Goal: Task Accomplishment & Management: Complete application form

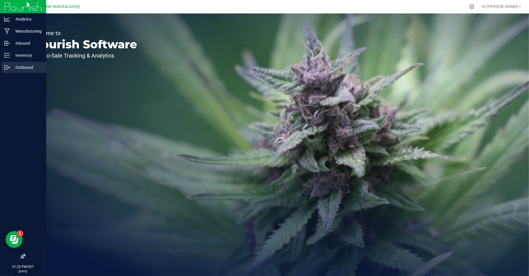
click at [16, 71] on div "Outbound" at bounding box center [24, 67] width 44 height 11
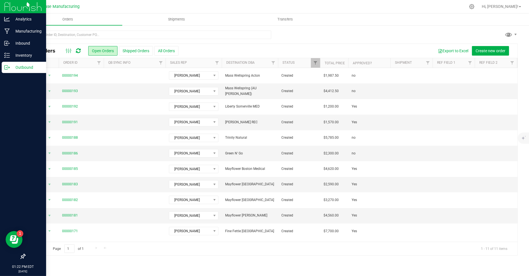
click at [26, 67] on p "Outbound" at bounding box center [27, 67] width 34 height 7
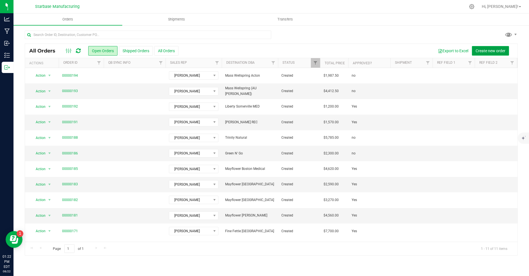
click at [480, 52] on span "Create new order" at bounding box center [490, 51] width 30 height 4
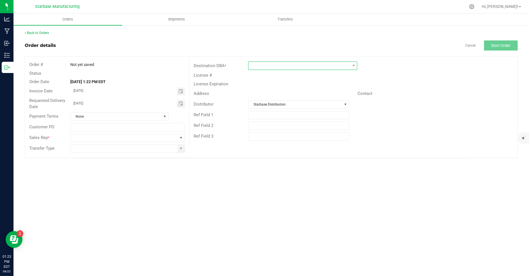
click at [340, 65] on span at bounding box center [298, 66] width 101 height 8
click at [322, 89] on li "+ Add New" at bounding box center [302, 90] width 108 height 10
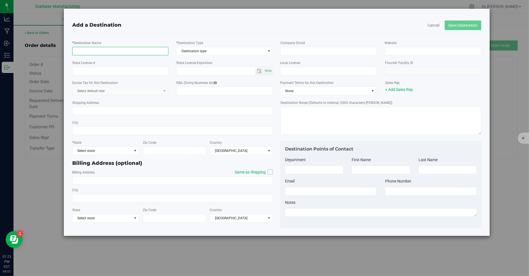
click at [106, 52] on input "* Destination Name" at bounding box center [120, 51] width 96 height 8
type input "SeaGrass"
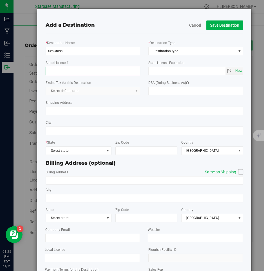
click at [61, 72] on input "State License #" at bounding box center [93, 71] width 94 height 8
type input "MR281844"
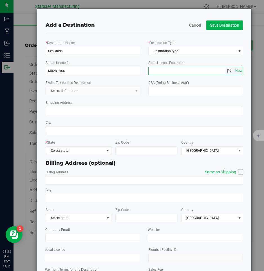
click at [164, 70] on input "text" at bounding box center [186, 71] width 77 height 8
type input "12/12/25"
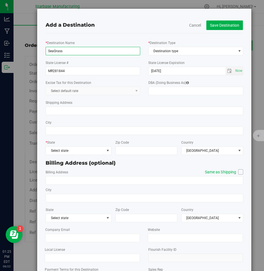
click at [81, 53] on input "SeaGrass" at bounding box center [93, 51] width 94 height 8
type input "CTDW LLC"
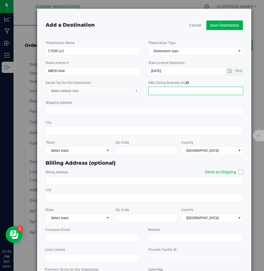
click at [192, 89] on input "DBA (Doing Business As)" at bounding box center [195, 91] width 95 height 8
type input "SEAGRASS SALEM"
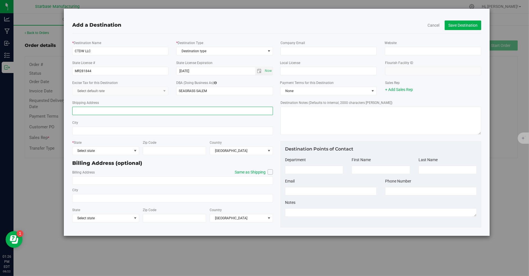
click at [100, 114] on input "Shipping Address" at bounding box center [172, 111] width 201 height 8
paste input "[STREET_ADDRESS]"
type input "[STREET_ADDRESS]"
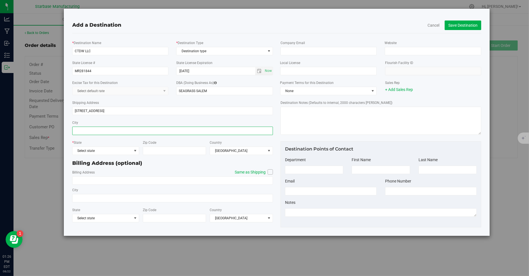
click at [113, 130] on input "City" at bounding box center [172, 131] width 201 height 8
type input "[GEOGRAPHIC_DATA]"
click at [114, 149] on span "Select state" at bounding box center [101, 151] width 59 height 8
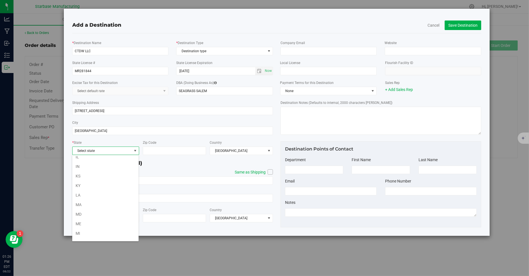
scroll to position [141, 0]
click at [89, 190] on li "LA" at bounding box center [105, 192] width 66 height 10
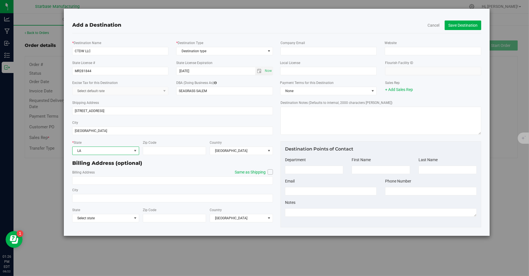
click at [86, 151] on span "LA" at bounding box center [101, 151] width 59 height 8
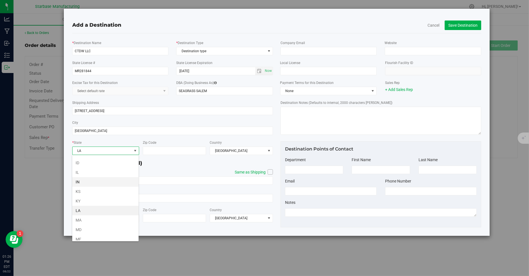
scroll to position [126, 0]
click at [85, 212] on li "MA" at bounding box center [105, 217] width 66 height 10
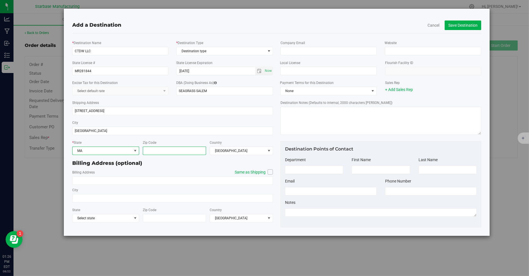
click at [150, 151] on input "Zip Code" at bounding box center [174, 151] width 63 height 8
type input "01970"
click at [270, 172] on icon at bounding box center [270, 172] width 3 height 0
click at [0, 0] on input "Same as Shipping" at bounding box center [0, 0] width 0 height 0
type input "[STREET_ADDRESS]"
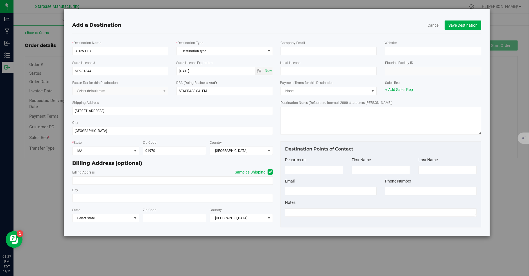
type input "[GEOGRAPHIC_DATA]"
type input "01970"
click at [330, 52] on input "email" at bounding box center [328, 51] width 96 height 8
paste input "[EMAIL_ADDRESS][DOMAIN_NAME]"
type input "[EMAIL_ADDRESS][DOMAIN_NAME]"
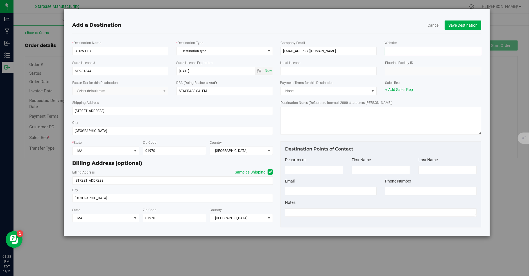
click at [396, 52] on input "Website" at bounding box center [433, 51] width 97 height 8
paste input "https://seagrasssalem.com/"
type input "https://seagrasssalem.com"
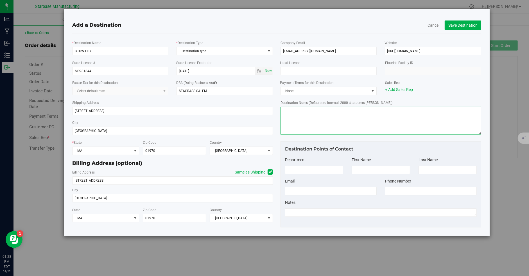
click at [391, 116] on textarea "Destination Notes (Defaults to internal, 2000 characters max)" at bounding box center [380, 121] width 201 height 28
type textarea "B"
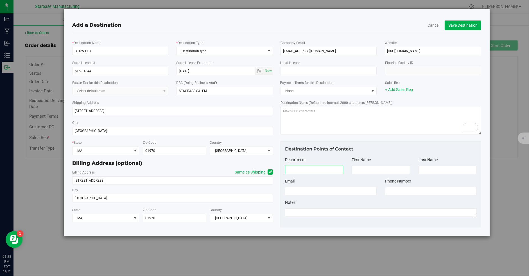
click at [335, 167] on input at bounding box center [314, 170] width 58 height 8
click at [303, 52] on input "[EMAIL_ADDRESS][DOMAIN_NAME]" at bounding box center [328, 51] width 96 height 8
click at [311, 169] on input at bounding box center [314, 170] width 58 height 8
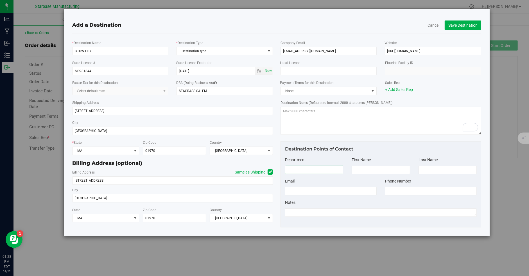
paste input "[EMAIL_ADDRESS][DOMAIN_NAME]"
type input "[EMAIL_ADDRESS][DOMAIN_NAME]"
click at [313, 171] on input "[EMAIL_ADDRESS][DOMAIN_NAME]" at bounding box center [314, 170] width 58 height 8
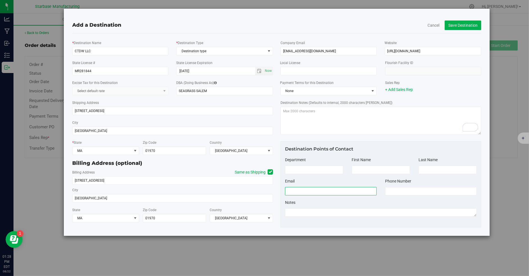
click at [303, 192] on input at bounding box center [331, 191] width 92 height 8
paste input "[EMAIL_ADDRESS][DOMAIN_NAME]"
type input "[EMAIL_ADDRESS][DOMAIN_NAME]"
click at [360, 167] on input at bounding box center [380, 170] width 58 height 8
type input "j"
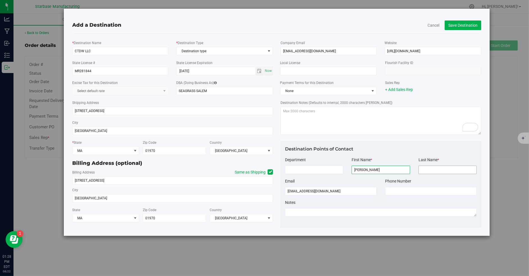
type input "[PERSON_NAME]"
click at [445, 168] on input at bounding box center [447, 170] width 58 height 8
type input "D"
type input "[PERSON_NAME]"
click at [322, 167] on input at bounding box center [314, 170] width 58 height 8
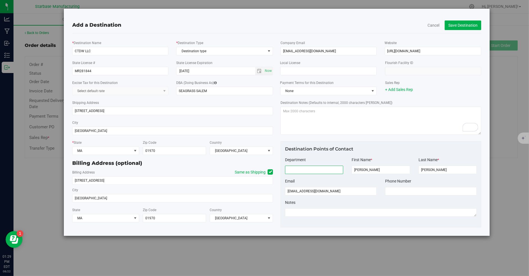
type input "p"
type input "Purchasing"
click at [470, 21] on button "Save Destination" at bounding box center [462, 26] width 37 height 10
click at [203, 51] on span "Destination type" at bounding box center [220, 51] width 89 height 8
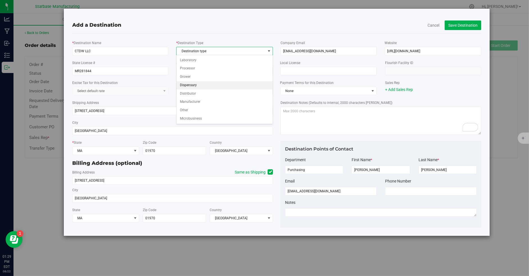
click at [209, 83] on li "Dispensary" at bounding box center [224, 85] width 96 height 8
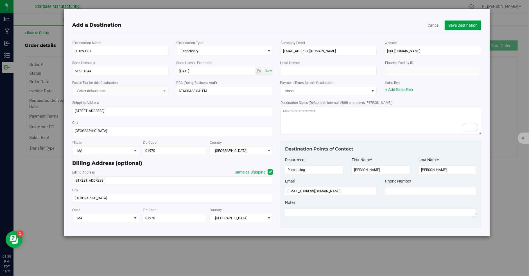
click at [463, 23] on button "Save Destination" at bounding box center [462, 26] width 37 height 10
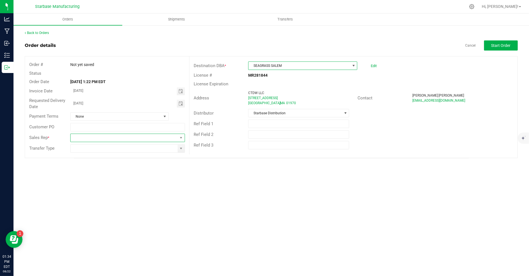
click at [149, 137] on span at bounding box center [124, 138] width 107 height 8
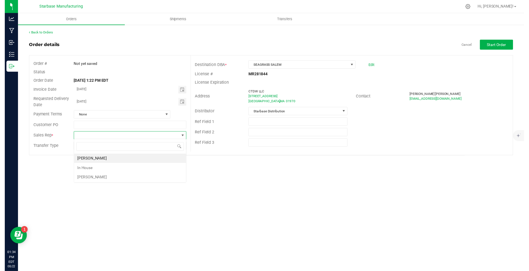
scroll to position [8, 115]
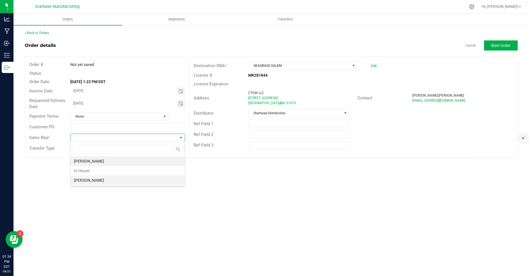
click at [130, 179] on li "[PERSON_NAME]" at bounding box center [128, 181] width 114 height 10
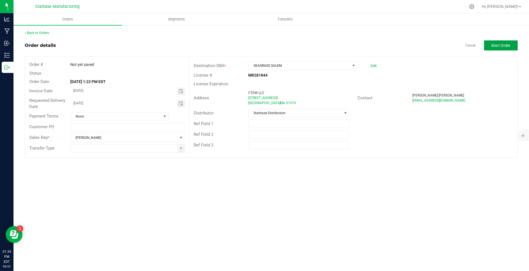
click at [500, 46] on span "Start Order" at bounding box center [500, 45] width 19 height 4
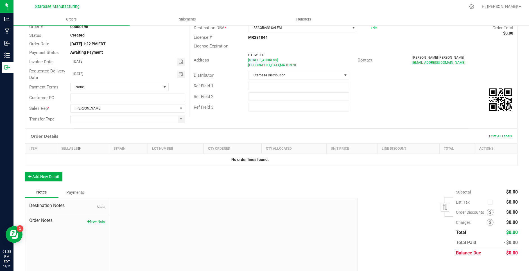
scroll to position [44, 0]
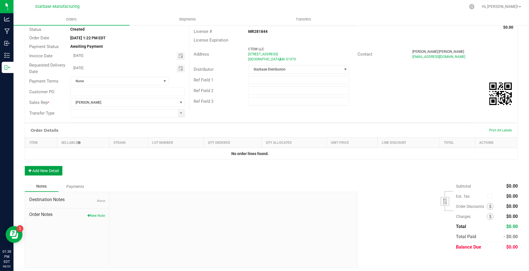
click at [50, 166] on button "Add New Detail" at bounding box center [44, 171] width 38 height 10
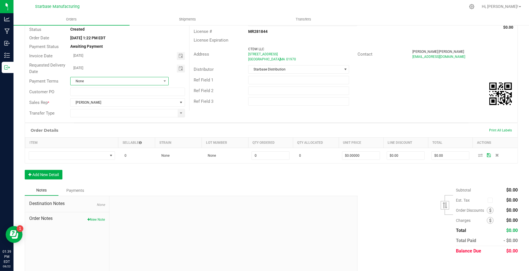
click at [118, 83] on span "None" at bounding box center [116, 81] width 91 height 8
click at [96, 142] on li "Net 30" at bounding box center [120, 146] width 98 height 10
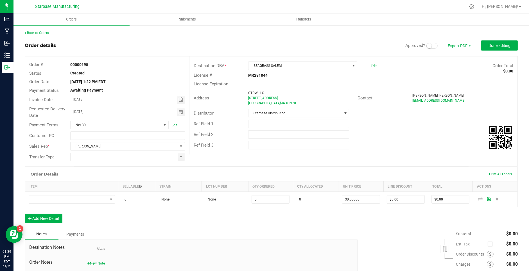
click at [487, 51] on outbound-order-header "Order details Approved? Export PDF Done Editing Order # 00000195 Status Created…" at bounding box center [271, 103] width 493 height 126
click at [490, 47] on span "Done Editing" at bounding box center [499, 45] width 22 height 4
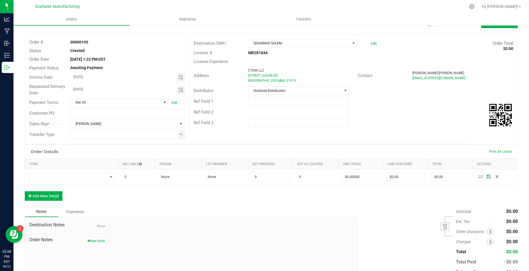
scroll to position [48, 0]
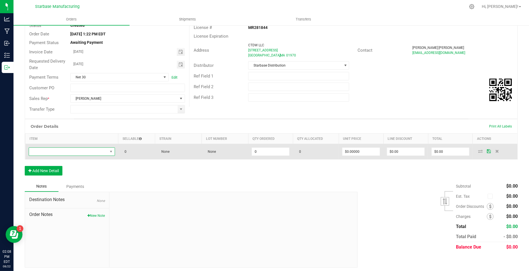
click at [49, 154] on span "NO DATA FOUND" at bounding box center [68, 152] width 79 height 8
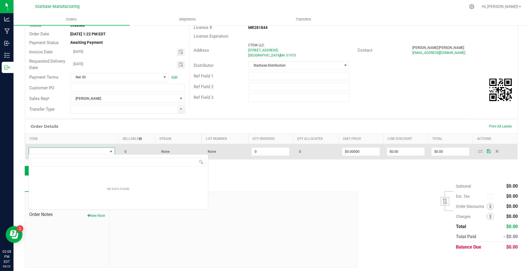
scroll to position [8, 86]
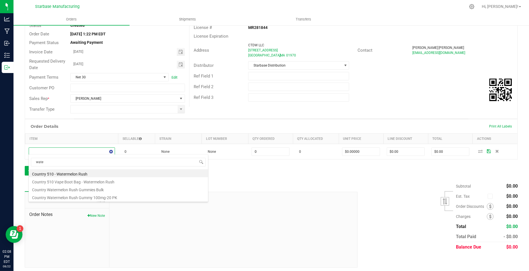
type input "water"
click at [80, 172] on li "Country 510 - Watermelon Rush" at bounding box center [118, 173] width 179 height 8
type input "0 ea"
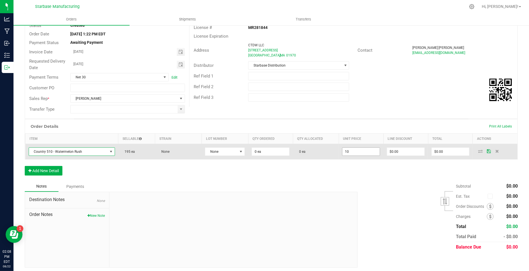
click at [349, 151] on input "10" at bounding box center [360, 152] width 37 height 8
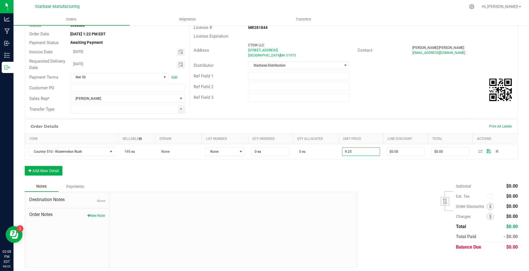
type input "$9.25000"
click at [319, 178] on div "Order Details Print All Labels Item Sellable Strain Lot Number Qty Ordered Qty …" at bounding box center [271, 150] width 493 height 62
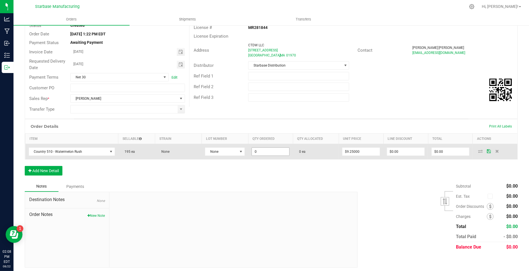
click at [267, 150] on input "0" at bounding box center [270, 152] width 37 height 8
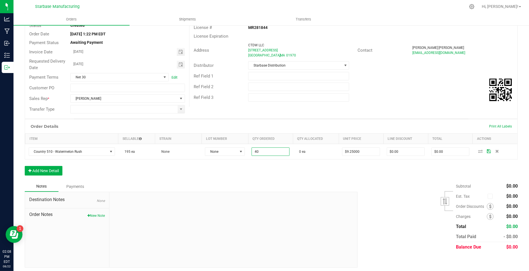
type input "40 ea"
type input "$370.00"
click at [255, 174] on div "Order Details Print All Labels Item Sellable Strain Lot Number Qty Ordered Qty …" at bounding box center [271, 150] width 493 height 62
click at [54, 168] on button "Add New Detail" at bounding box center [44, 171] width 38 height 10
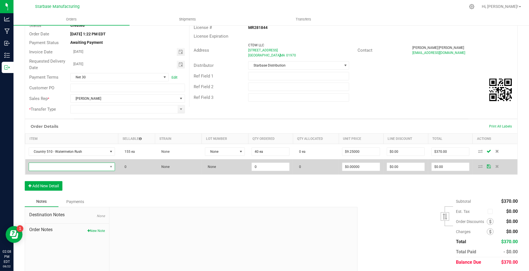
click at [53, 167] on span "NO DATA FOUND" at bounding box center [68, 167] width 79 height 8
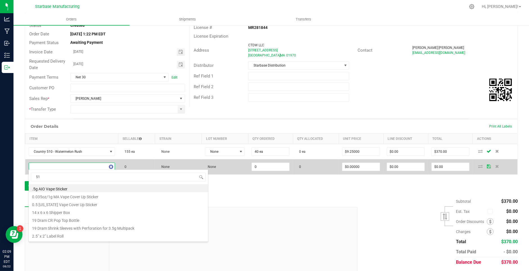
type input "510"
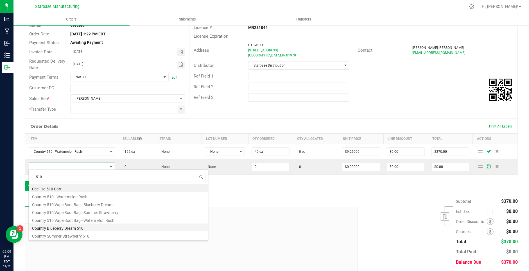
click at [90, 230] on li "Country Blueberry Dream 510" at bounding box center [118, 228] width 179 height 8
type input "0 ea"
type input "$10.00000"
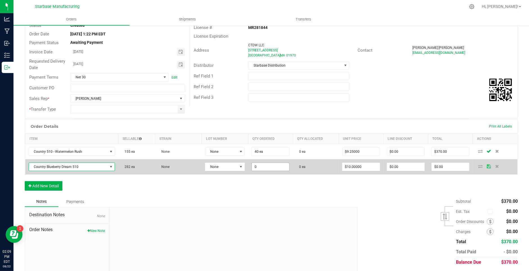
click at [262, 165] on input "0" at bounding box center [270, 167] width 37 height 8
type input "40 ea"
type input "10"
type input "$400.00"
click at [359, 166] on input "10" at bounding box center [360, 167] width 37 height 8
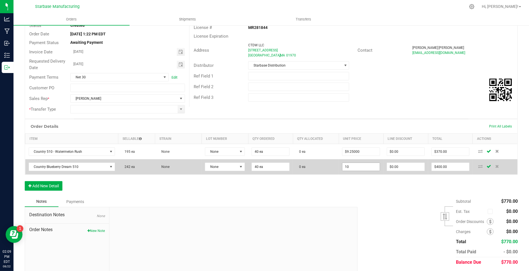
click at [353, 167] on input "10" at bounding box center [360, 167] width 37 height 8
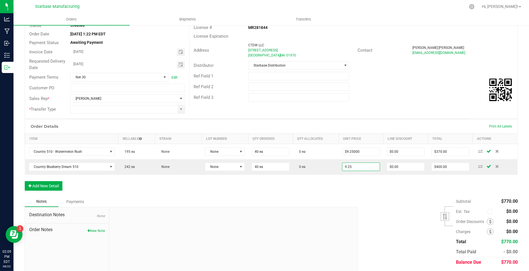
type input "$9.25000"
type input "$370.00"
click at [342, 188] on div "Order Details Print All Labels Item Sellable Strain Lot Number Qty Ordered Qty …" at bounding box center [271, 157] width 493 height 77
click at [49, 183] on button "Add New Detail" at bounding box center [44, 186] width 38 height 10
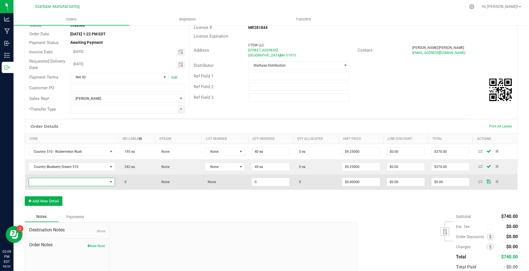
click at [49, 181] on span "NO DATA FOUND" at bounding box center [68, 182] width 79 height 8
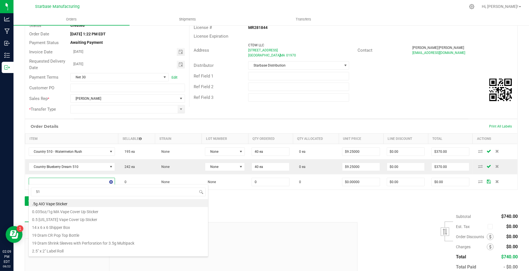
type input "510"
click at [88, 227] on li "Country 510 Vape Boot Bag - Summer Strawberry" at bounding box center [118, 227] width 179 height 8
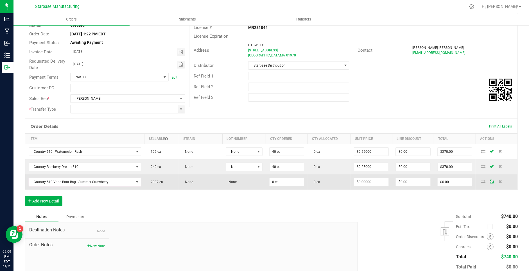
click at [281, 186] on td "0 ea" at bounding box center [287, 181] width 42 height 15
click at [278, 181] on input "0" at bounding box center [286, 182] width 35 height 8
type input "40 ea"
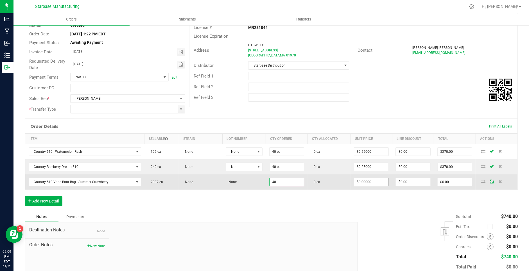
type input "0"
click at [363, 181] on input "0" at bounding box center [371, 182] width 35 height 8
click at [364, 176] on td "$0.00000" at bounding box center [371, 181] width 42 height 15
click at [361, 182] on input "0" at bounding box center [371, 182] width 35 height 8
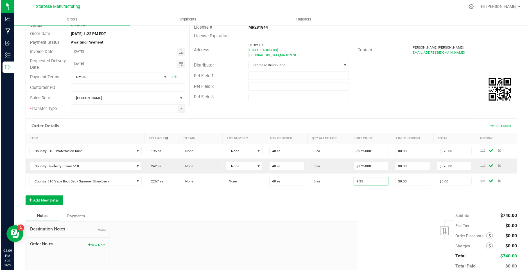
scroll to position [47, 0]
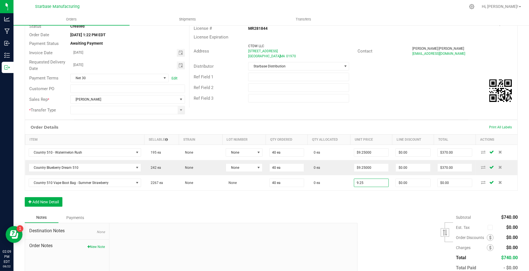
type input "$9.25000"
type input "$370.00"
click at [342, 204] on div "Order Details Print All Labels Item Sellable Strain Lot Number Qty Ordered Qty …" at bounding box center [271, 166] width 493 height 92
click at [52, 202] on button "Add New Detail" at bounding box center [44, 202] width 38 height 10
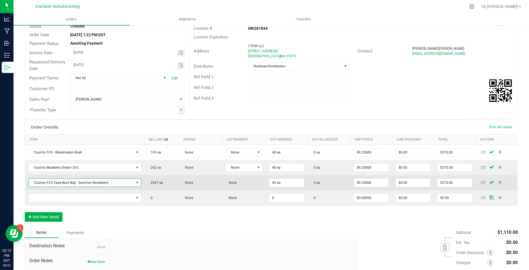
click at [100, 181] on span "Country 510 Vape Boot Bag - Summer Strawberry" at bounding box center [81, 183] width 105 height 8
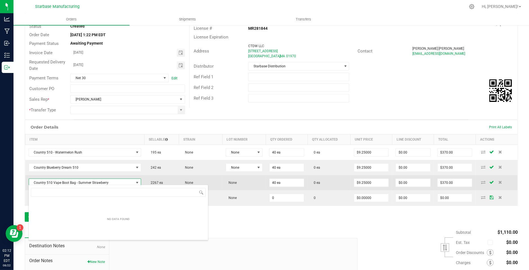
scroll to position [8, 111]
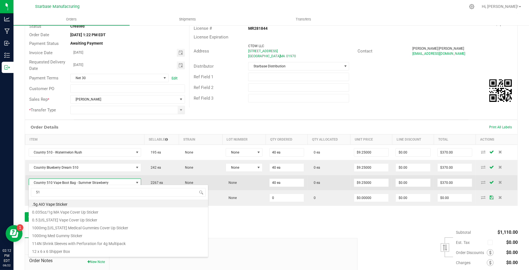
type input "510"
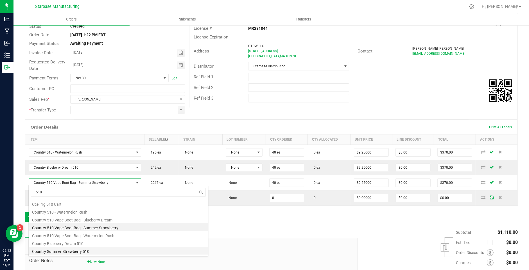
click at [92, 251] on li "Country Summer Strawberry 510" at bounding box center [118, 251] width 179 height 8
type input "$10.00000"
type input "$400.00"
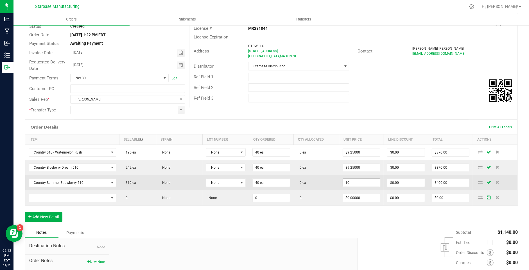
click at [353, 182] on input "10" at bounding box center [361, 183] width 37 height 8
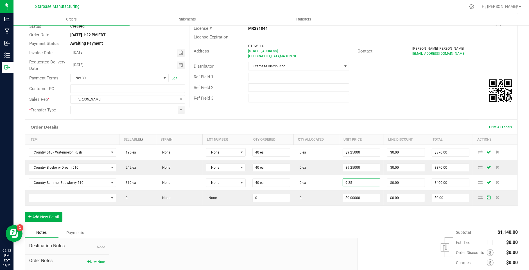
type input "$9.25000"
type input "$370.00"
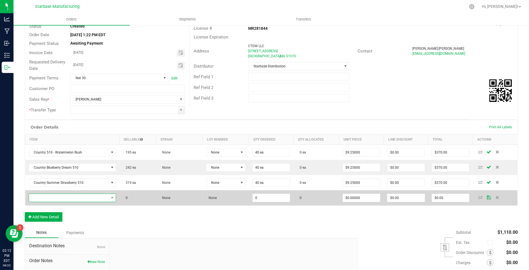
click at [66, 194] on span "NO DATA FOUND" at bounding box center [69, 198] width 80 height 8
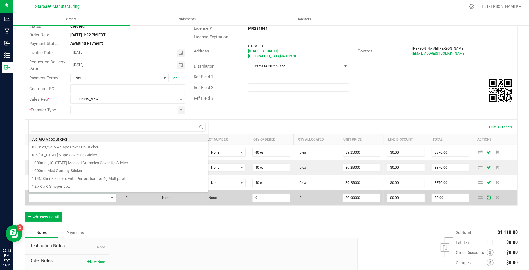
scroll to position [8, 86]
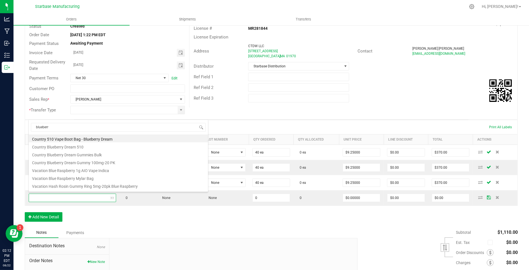
type input "blueberry"
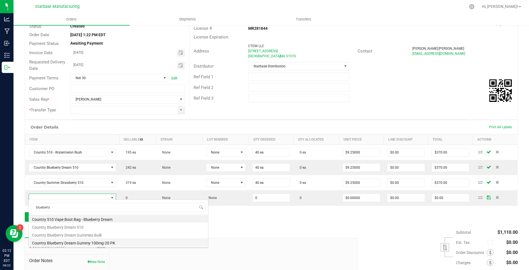
click at [118, 239] on li "Country Blueberry Dream Gummy 100mg-20 PK" at bounding box center [118, 243] width 179 height 8
type input "0 ea"
type input "$10.00000"
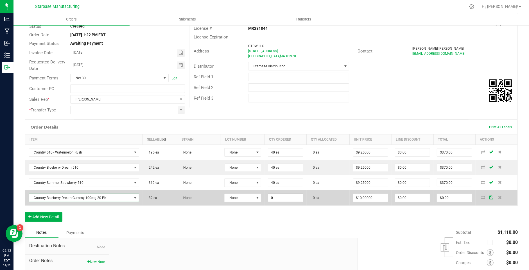
click at [287, 196] on input "0" at bounding box center [285, 198] width 35 height 8
type input "40 ea"
type input "10"
type input "$400.00"
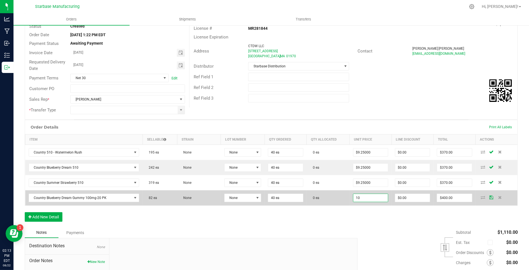
click at [360, 198] on input "10" at bounding box center [370, 198] width 35 height 8
click at [365, 194] on input "10" at bounding box center [370, 198] width 35 height 8
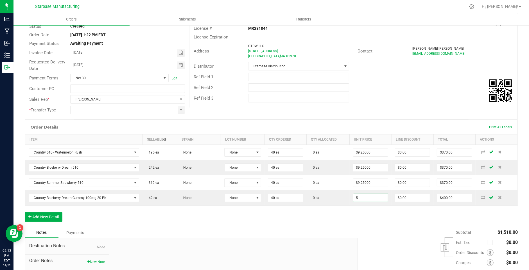
type input "$5.00000"
type input "$200.00"
click at [52, 212] on button "Add New Detail" at bounding box center [44, 217] width 38 height 10
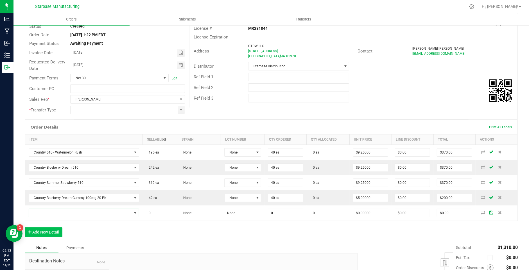
click at [52, 212] on span "NO DATA FOUND" at bounding box center [80, 213] width 103 height 8
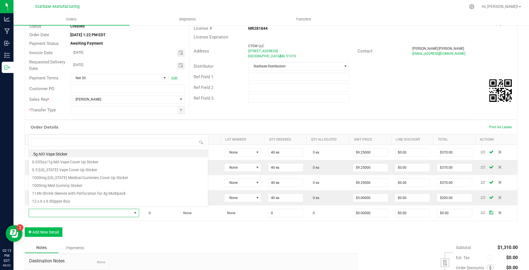
scroll to position [8, 109]
type input "straw"
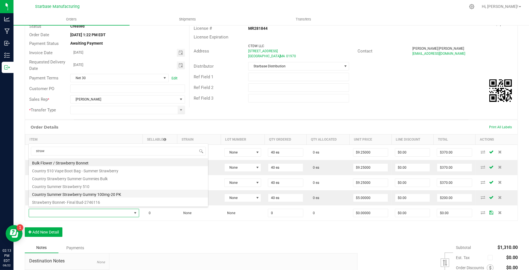
click at [112, 192] on li "Country Summer Strawberry Gummy 100mg-20 PK" at bounding box center [118, 194] width 179 height 8
type input "0 ea"
type input "$10.00000"
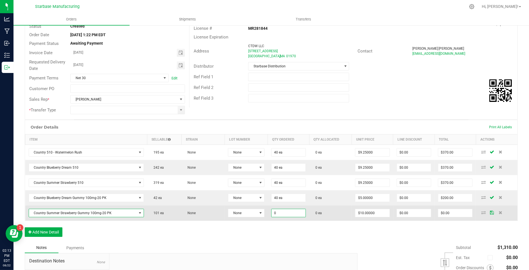
click at [276, 209] on input "0" at bounding box center [288, 213] width 34 height 8
type input "40 ea"
type input "10"
type input "$400.00"
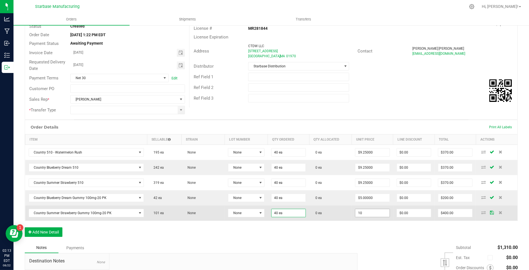
click at [365, 211] on input "10" at bounding box center [372, 213] width 34 height 8
click at [363, 211] on input "10" at bounding box center [372, 213] width 34 height 8
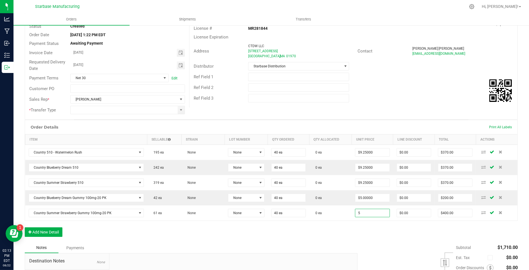
type input "$5.00000"
type input "$200.00"
click at [347, 229] on div "Order Details Print All Labels Item Sellable Strain Lot Number Qty Ordered Qty …" at bounding box center [271, 181] width 493 height 123
click at [52, 230] on button "Add New Detail" at bounding box center [44, 233] width 38 height 10
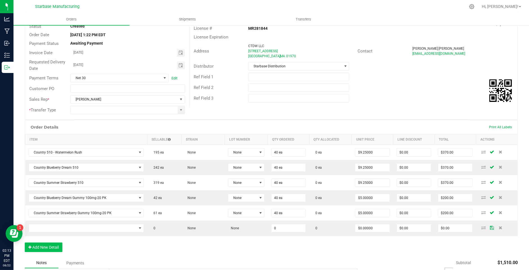
click at [52, 230] on td at bounding box center [86, 228] width 122 height 15
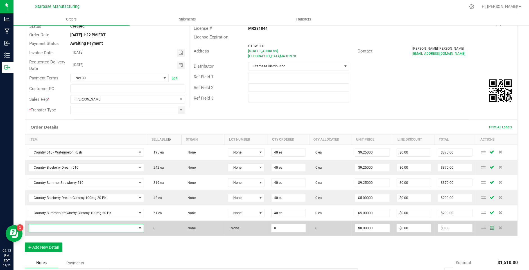
click at [52, 228] on span "NO DATA FOUND" at bounding box center [83, 228] width 108 height 8
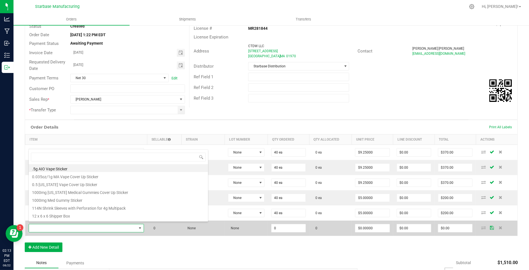
scroll to position [8, 113]
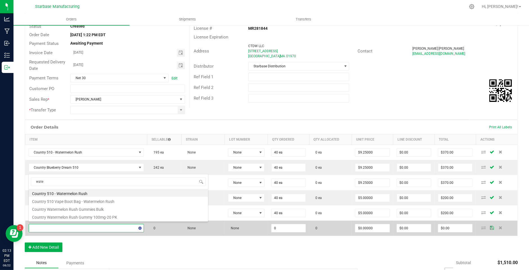
type input "water"
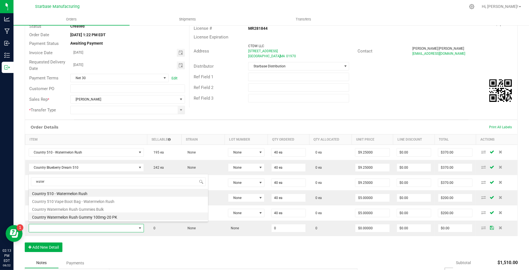
click at [66, 219] on li "Country Watermelon Rush Gummy 100mg-20 PK" at bounding box center [118, 217] width 179 height 8
type input "0 ea"
type input "$10.00000"
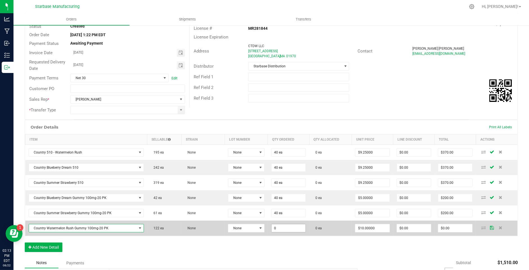
click at [276, 227] on input "0" at bounding box center [288, 228] width 34 height 8
type input "40 ea"
type input "10"
type input "$400.00"
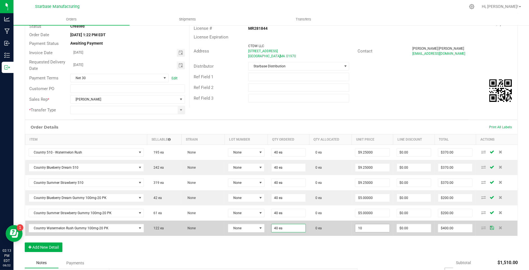
click at [368, 224] on input "10" at bounding box center [372, 228] width 34 height 8
click at [367, 226] on input "10" at bounding box center [372, 228] width 34 height 8
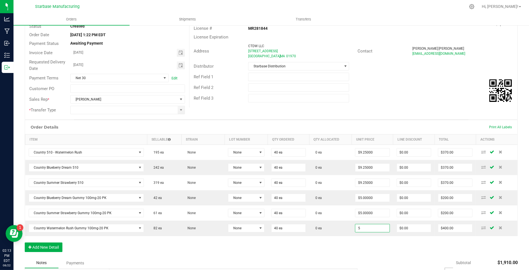
type input "$5.00000"
type input "$200.00"
click at [341, 242] on div "Order Details Print All Labels Item Sellable Strain Lot Number Qty Ordered Qty …" at bounding box center [271, 189] width 493 height 138
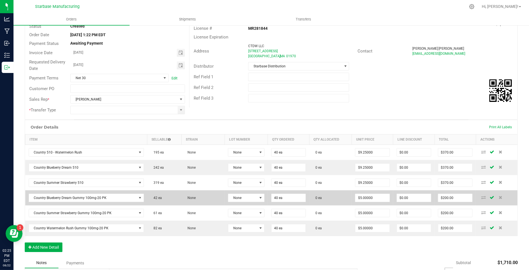
scroll to position [123, 0]
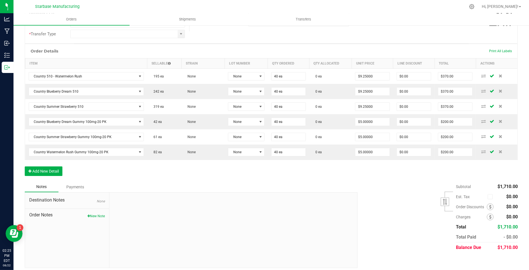
click at [101, 199] on span "None" at bounding box center [101, 201] width 8 height 4
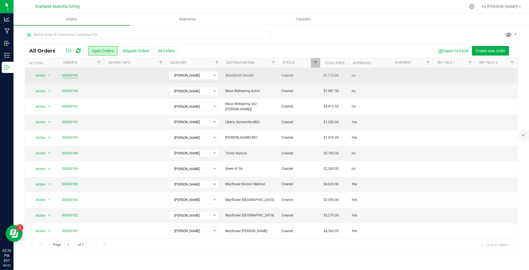
click at [69, 76] on link "00000195" at bounding box center [70, 75] width 16 height 5
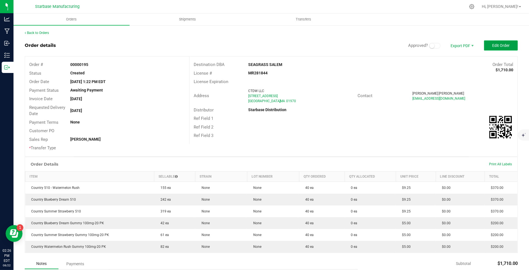
click at [493, 45] on span "Edit Order" at bounding box center [500, 45] width 17 height 4
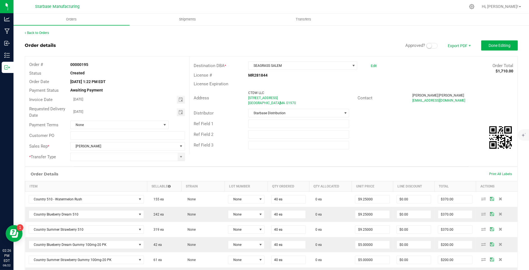
scroll to position [123, 0]
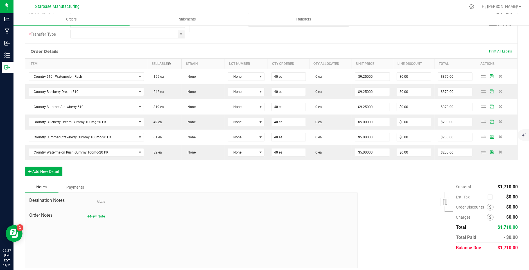
click at [99, 200] on span "None" at bounding box center [101, 202] width 8 height 4
click at [97, 214] on button "New Note" at bounding box center [95, 216] width 17 height 5
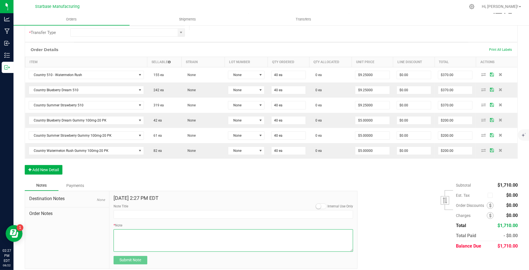
click at [169, 236] on textarea "* Note" at bounding box center [233, 241] width 240 height 22
paste textarea "Happy [DATE] to you. Yes, we are. I can pay now, even before we get them wrappe…"
type textarea "Happy [DATE] to you. Yes, we are. I can pay now, even before we get them wrappe…"
click at [170, 231] on textarea "* Note" at bounding box center [233, 241] width 240 height 22
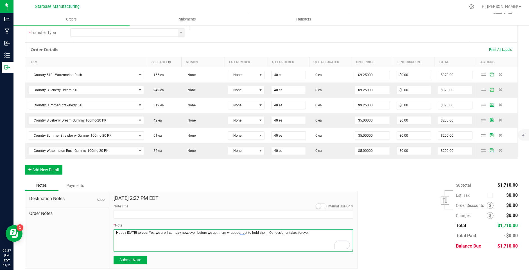
click at [170, 231] on textarea "* Note" at bounding box center [233, 241] width 240 height 22
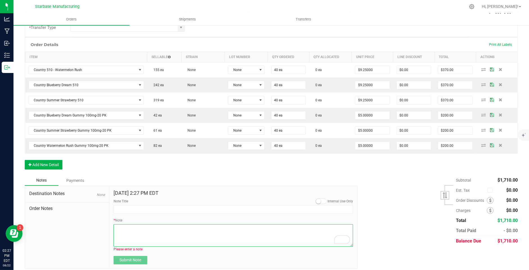
paste textarea "Country 1g 510 Cart (@ $9/unit): -Watermelon Rush (S) = 2 cases (40 units) -Sum…"
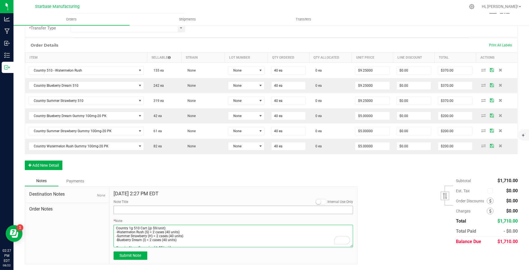
scroll to position [85, 0]
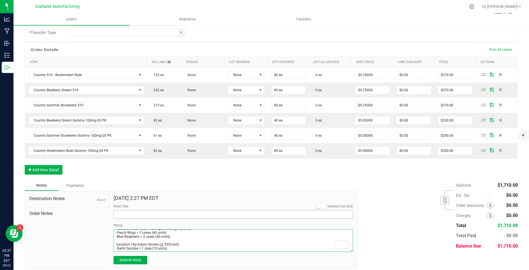
type textarea "Country 1g 510 Cart (@ $9/unit): -Watermelon Rush (S) = 2 cases (40 units) -Sum…"
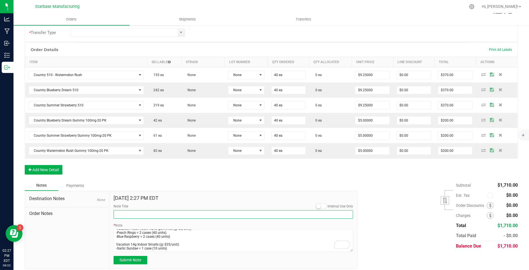
click at [158, 211] on input "Note Title" at bounding box center [233, 214] width 240 height 8
type input "[DATE]. - Needs Garlic Sundae and Pie Driver"
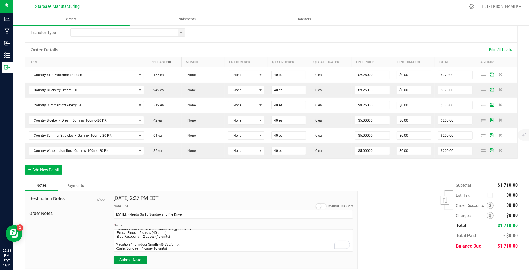
click at [129, 258] on span "Submit Note" at bounding box center [130, 260] width 22 height 4
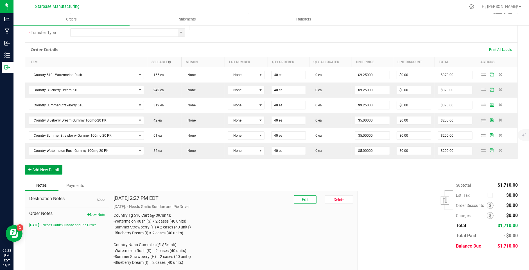
click at [41, 167] on button "Add New Detail" at bounding box center [44, 170] width 38 height 10
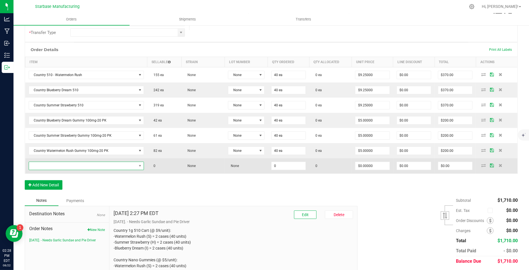
click at [97, 162] on span "NO DATA FOUND" at bounding box center [83, 166] width 108 height 8
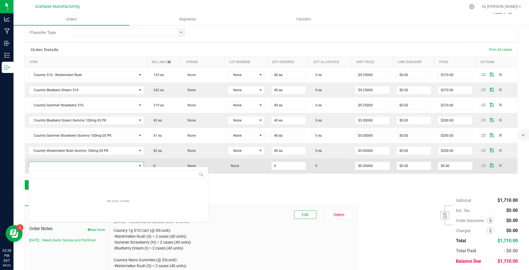
scroll to position [8, 113]
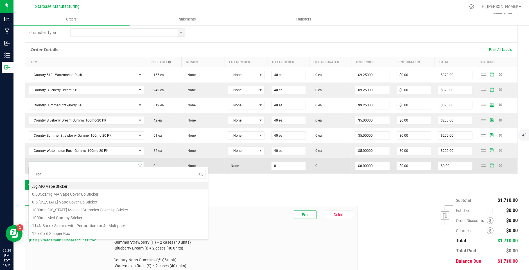
type input "sofa"
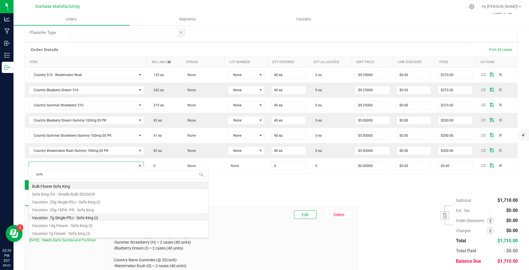
click at [97, 218] on li "Vacation .7g Single PRJ - Sofa King (I)" at bounding box center [118, 217] width 179 height 8
type input "0 ea"
type input "$3.00000"
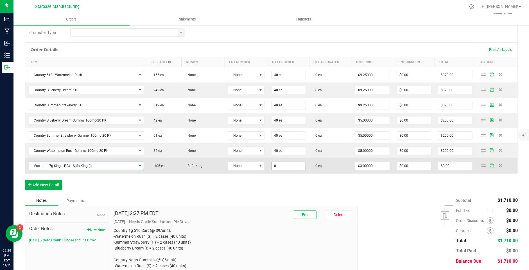
click at [277, 163] on input "0" at bounding box center [288, 166] width 34 height 8
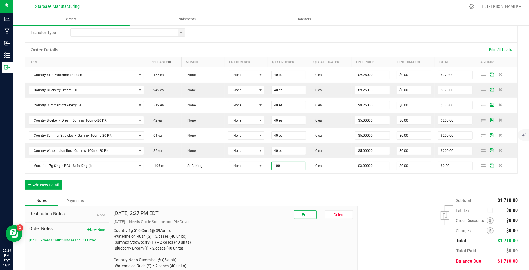
type input "100 ea"
type input "$300.00"
click at [232, 182] on div "Order Details Print All Labels Item Sellable Strain Lot Number Qty Ordered Qty …" at bounding box center [271, 118] width 493 height 153
click at [59, 181] on button "Add New Detail" at bounding box center [44, 185] width 38 height 10
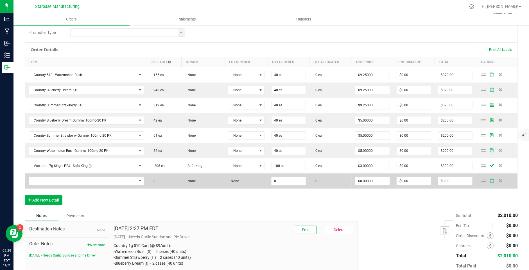
click at [49, 183] on td at bounding box center [86, 181] width 122 height 15
click at [46, 179] on span "NO DATA FOUND" at bounding box center [83, 181] width 108 height 8
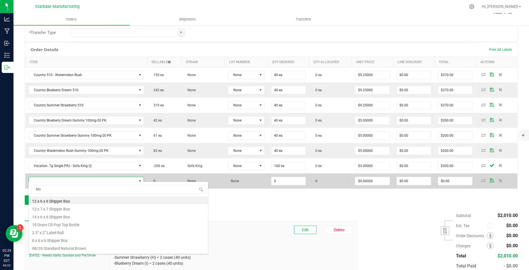
type input "blue"
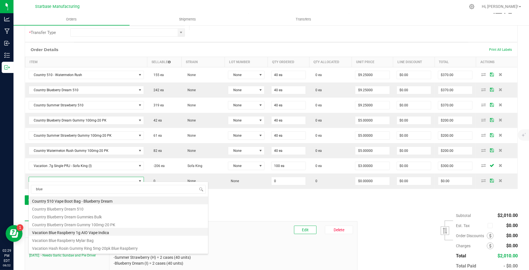
scroll to position [6, 0]
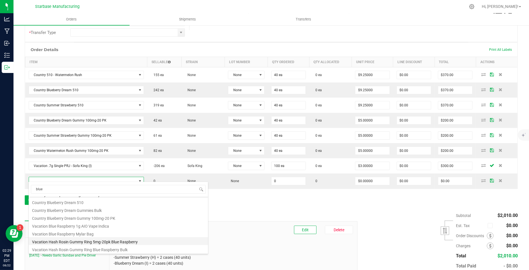
click at [100, 241] on li "Vacation Hash Rosin Gummy Ring 5mg-20pk Blue Raspberry" at bounding box center [118, 241] width 179 height 8
type input "0 ea"
type input "$12.00000"
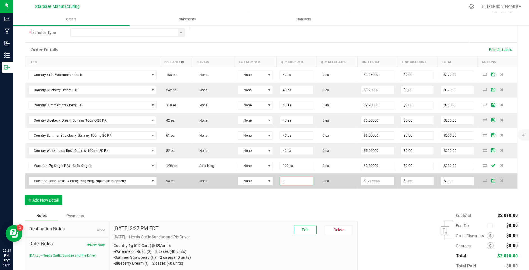
click at [284, 177] on input "0" at bounding box center [296, 181] width 33 height 8
type input "20 ea"
type input "12"
type input "$240.00"
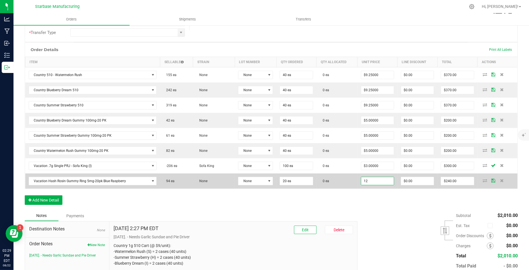
click at [367, 177] on input "12" at bounding box center [377, 181] width 33 height 8
click at [409, 179] on input "0" at bounding box center [417, 181] width 33 height 8
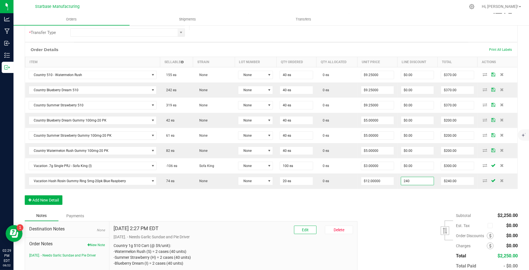
type input "$240.00"
type input "$0.00"
click at [401, 197] on div "Order Details Print All Labels Item Sellable Strain Lot Number Qty Ordered Qty …" at bounding box center [271, 126] width 493 height 168
click at [40, 197] on button "Add New Detail" at bounding box center [44, 201] width 38 height 10
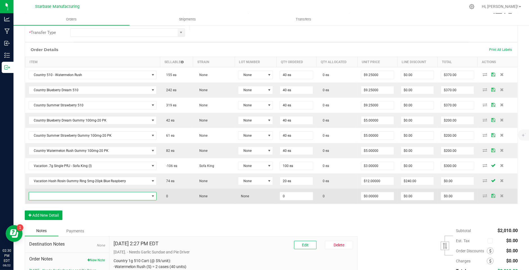
click at [40, 192] on span "NO DATA FOUND" at bounding box center [89, 196] width 121 height 8
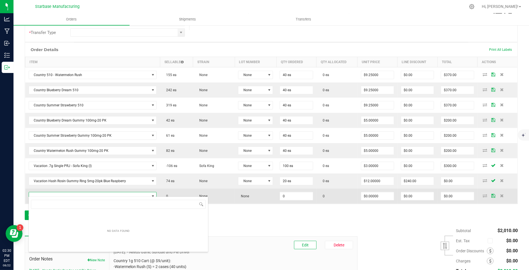
scroll to position [8, 126]
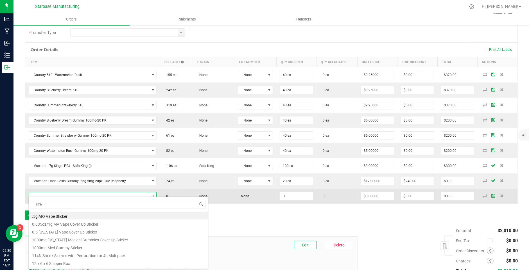
type input "straw"
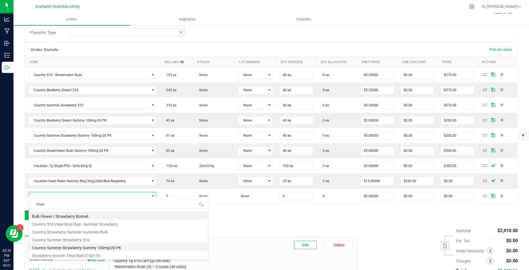
click at [109, 248] on li "Country Summer Strawberry Gummy 100mg-20 PK" at bounding box center [118, 247] width 179 height 8
type input "0 ea"
type input "$10.00000"
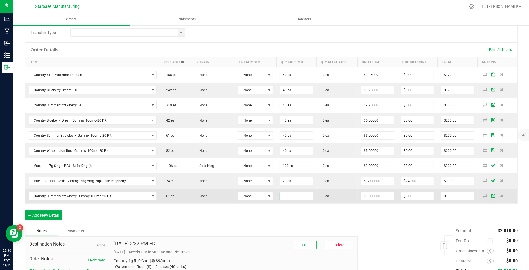
click at [297, 193] on input "0" at bounding box center [296, 196] width 33 height 8
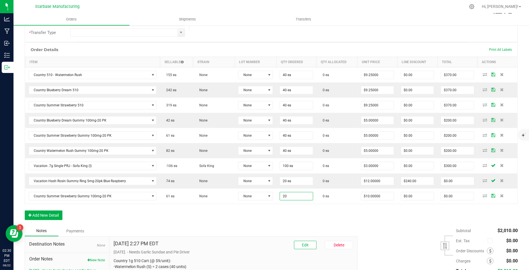
type input "20 ea"
type input "$200.00"
click at [393, 209] on div "Order Details Print All Labels Item Sellable Strain Lot Number Qty Ordered Qty …" at bounding box center [271, 133] width 493 height 183
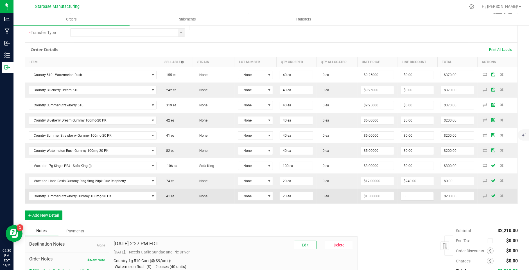
click at [411, 193] on input "0" at bounding box center [417, 196] width 33 height 8
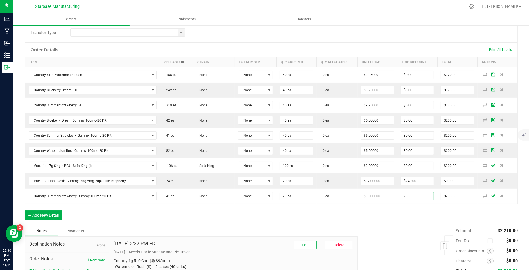
type input "$200.00"
type input "$0.00"
click at [401, 216] on div "Order Details Print All Labels Item Sellable Strain Lot Number Qty Ordered Qty …" at bounding box center [271, 133] width 493 height 183
click at [51, 212] on button "Add New Detail" at bounding box center [44, 216] width 38 height 10
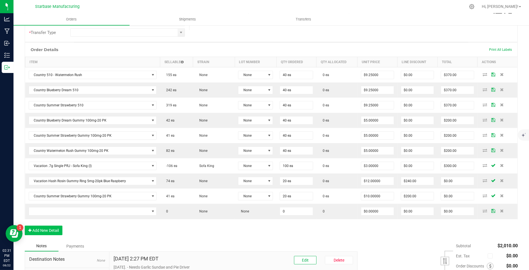
click at [51, 212] on td at bounding box center [92, 211] width 135 height 15
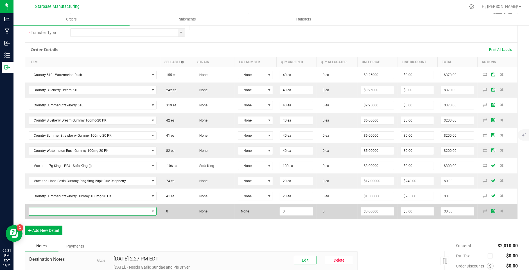
click at [51, 208] on span "NO DATA FOUND" at bounding box center [89, 212] width 121 height 8
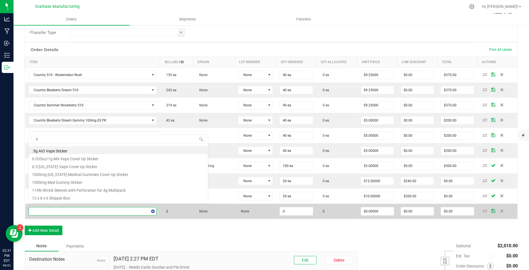
scroll to position [0, 0]
type input "sofa"
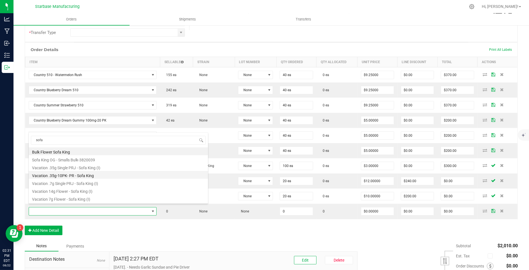
click at [83, 175] on li "Vacation .35g-10PK- PR - Sofa King" at bounding box center [118, 175] width 179 height 8
type input "0 ea"
type input "$12.50000"
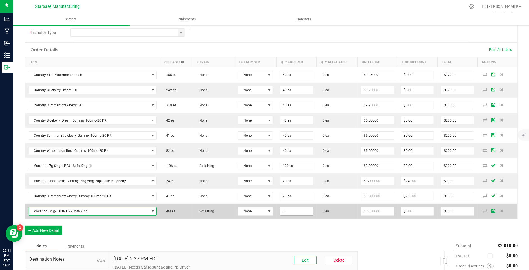
click at [288, 208] on input "0" at bounding box center [296, 212] width 33 height 8
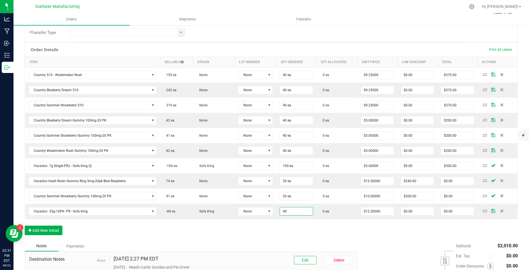
type input "40 ea"
type input "$500.00"
click at [267, 225] on div "Order Details Print All Labels Item Sellable Strain Lot Number Qty Ordered Qty …" at bounding box center [271, 141] width 493 height 199
click at [50, 227] on button "Add New Detail" at bounding box center [44, 231] width 38 height 10
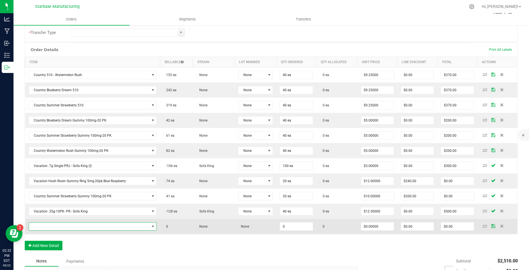
click at [59, 225] on span "NO DATA FOUND" at bounding box center [89, 227] width 121 height 8
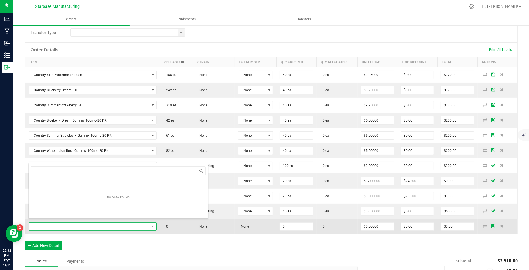
scroll to position [8, 126]
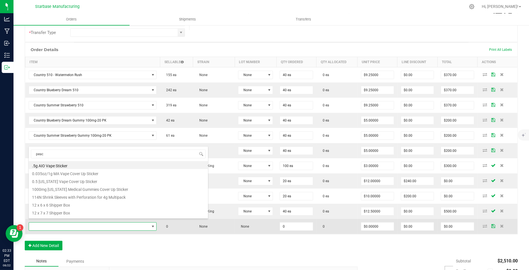
type input "peach"
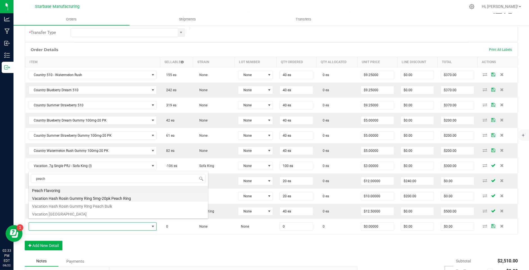
click at [80, 198] on li "Vacation Hash Rosin Gummy Ring 5mg-20pk Peach Ring" at bounding box center [118, 198] width 179 height 8
type input "0 ea"
type input "$12.00000"
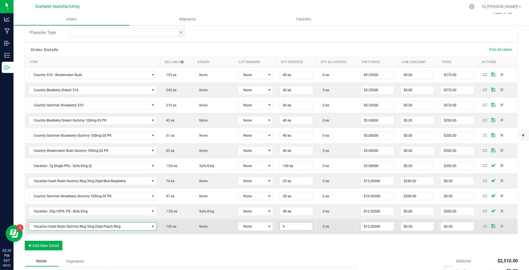
click at [281, 223] on input "0" at bounding box center [296, 227] width 33 height 8
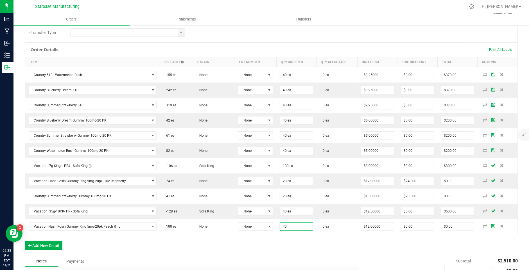
type input "40 ea"
type input "$480.00"
click at [351, 235] on div "Order Details Print All Labels Item Sellable Strain Lot Number Qty Ordered Qty …" at bounding box center [271, 149] width 493 height 214
click at [375, 223] on input "12" at bounding box center [377, 227] width 33 height 8
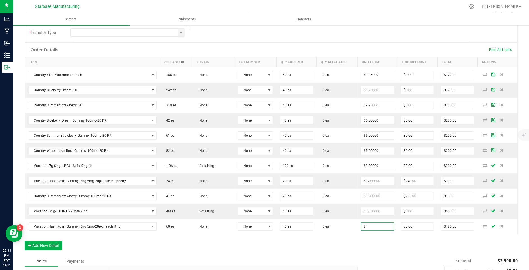
type input "$8.00000"
type input "$320.00"
click at [349, 246] on div "Order Details Print All Labels Item Sellable Strain Lot Number Qty Ordered Qty …" at bounding box center [271, 149] width 493 height 214
click at [55, 242] on button "Add New Detail" at bounding box center [44, 246] width 38 height 10
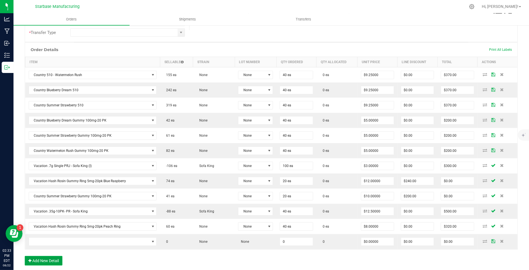
click at [25, 256] on button "Add New Detail" at bounding box center [44, 261] width 38 height 10
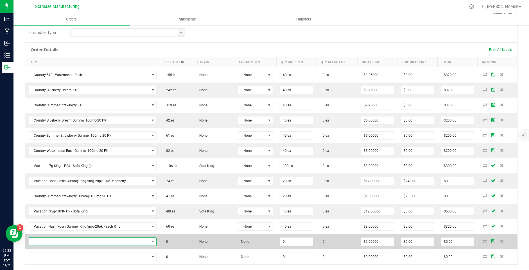
click at [54, 238] on span "NO DATA FOUND" at bounding box center [89, 242] width 121 height 8
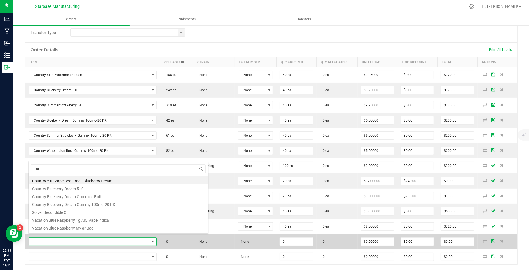
type input "blue"
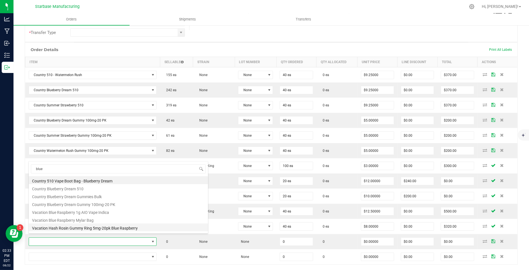
click at [80, 226] on li "Vacation Hash Rosin Gummy Ring 5mg-20pk Blue Raspberry" at bounding box center [118, 228] width 179 height 8
type input "0 ea"
type input "$12.00000"
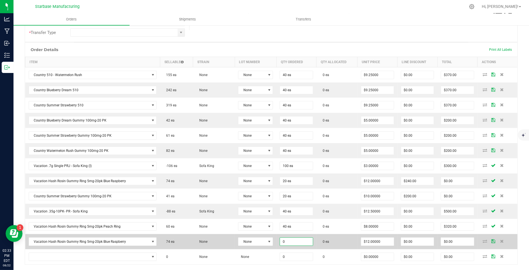
click at [291, 238] on input "0" at bounding box center [296, 242] width 33 height 8
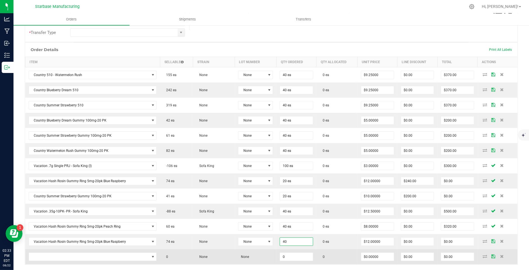
type input "40 ea"
type input "$480.00"
click at [345, 252] on td "0" at bounding box center [336, 256] width 41 height 15
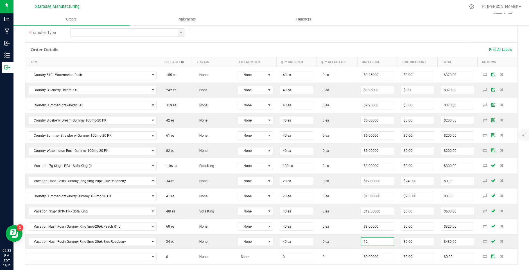
click at [371, 238] on input "12" at bounding box center [377, 242] width 33 height 8
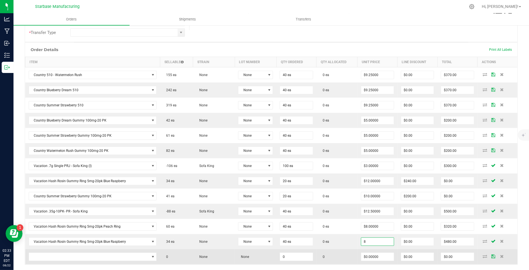
type input "$8.00000"
type input "$320.00"
click at [333, 256] on td "0" at bounding box center [336, 256] width 41 height 15
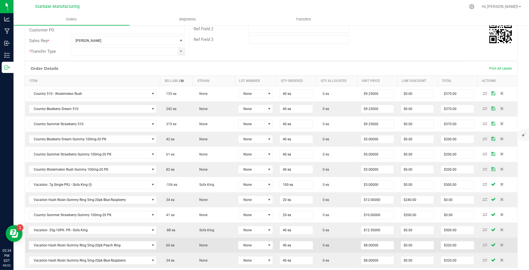
scroll to position [0, 0]
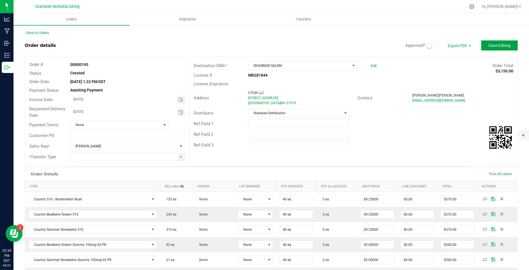
click at [488, 47] on span "Done Editing" at bounding box center [499, 45] width 22 height 4
click at [106, 155] on input at bounding box center [124, 157] width 107 height 8
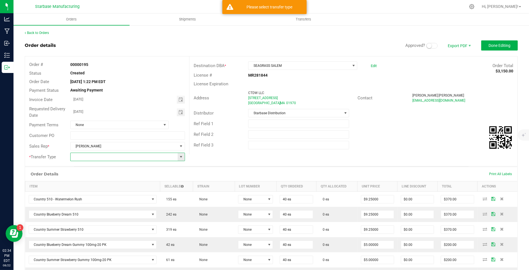
click at [131, 158] on input at bounding box center [124, 157] width 107 height 8
click at [182, 161] on div "* Transfer Type" at bounding box center [107, 157] width 164 height 11
click at [181, 158] on span at bounding box center [181, 157] width 4 height 4
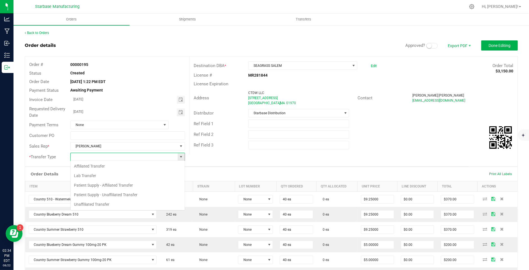
scroll to position [8, 115]
click at [143, 202] on li "Unaffiliated Transfer" at bounding box center [128, 205] width 114 height 10
type input "Unaffiliated Transfer"
click at [495, 43] on button "Done Editing" at bounding box center [499, 45] width 37 height 10
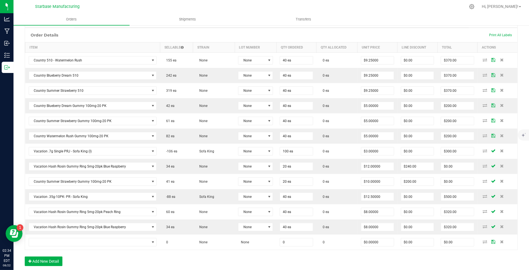
scroll to position [139, 0]
click at [348, 46] on th "Qty Allocated" at bounding box center [336, 47] width 41 height 10
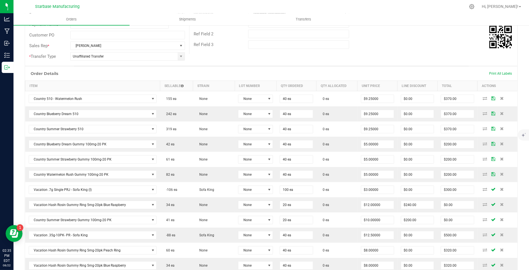
scroll to position [0, 0]
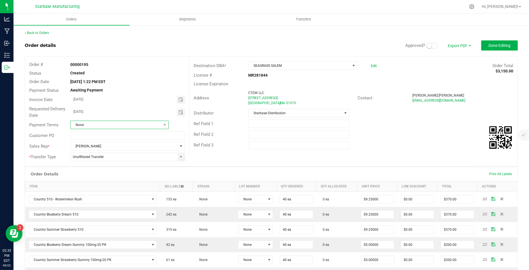
click at [147, 126] on span "None" at bounding box center [116, 125] width 91 height 8
click at [118, 156] on li "Net 30" at bounding box center [120, 161] width 98 height 10
click at [501, 44] on span "Done Editing" at bounding box center [499, 45] width 22 height 4
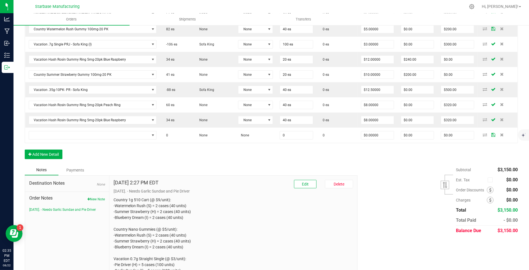
scroll to position [251, 0]
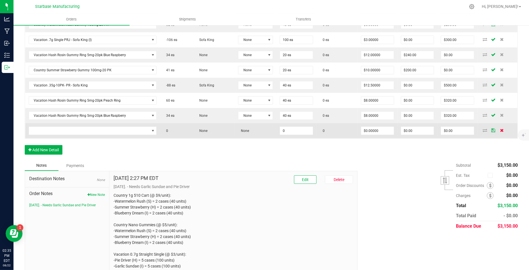
click at [502, 129] on icon at bounding box center [502, 130] width 4 height 3
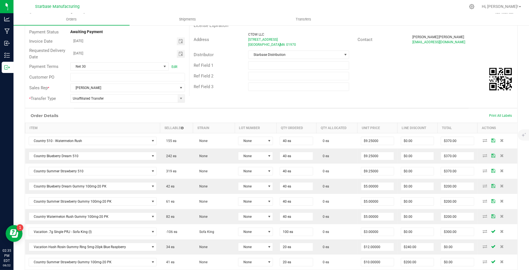
scroll to position [0, 0]
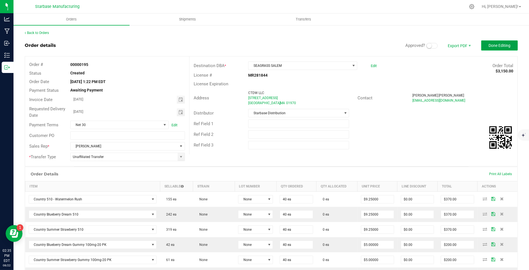
click at [500, 47] on span "Done Editing" at bounding box center [499, 45] width 22 height 4
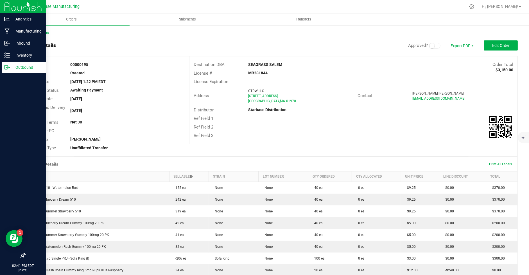
click at [10, 66] on p "Outbound" at bounding box center [27, 67] width 34 height 7
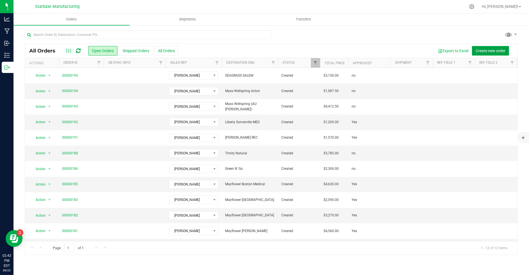
click at [481, 53] on button "Create new order" at bounding box center [490, 51] width 37 height 10
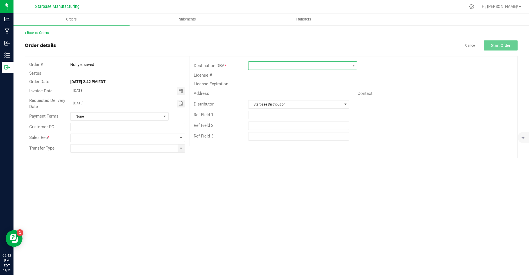
click at [320, 66] on span at bounding box center [298, 66] width 101 height 8
type input "local"
click at [306, 86] on li "Local Cannabis Co." at bounding box center [302, 90] width 108 height 10
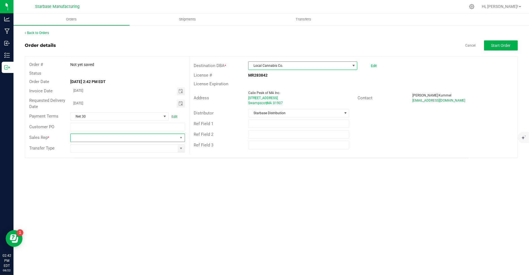
click at [127, 138] on span at bounding box center [124, 138] width 107 height 8
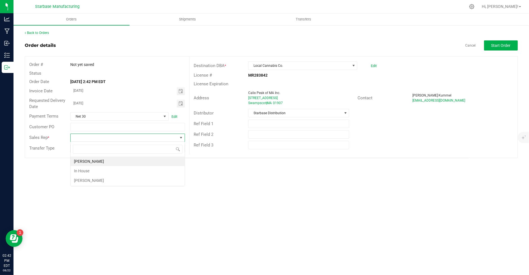
scroll to position [8, 115]
click at [105, 174] on li "In House" at bounding box center [128, 171] width 114 height 10
click at [108, 136] on span "In House" at bounding box center [124, 138] width 107 height 8
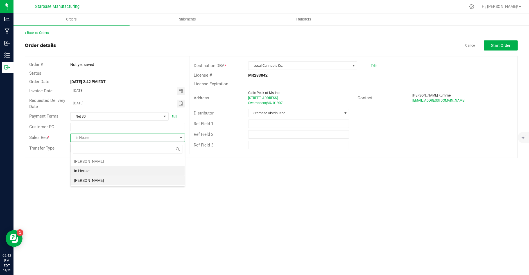
click at [100, 178] on li "[PERSON_NAME]" at bounding box center [128, 181] width 114 height 10
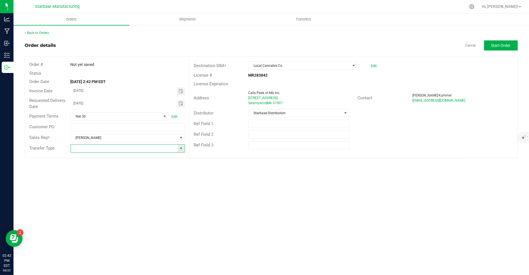
click at [105, 151] on input at bounding box center [124, 149] width 107 height 8
click at [116, 144] on span at bounding box center [127, 148] width 115 height 8
click at [181, 147] on span at bounding box center [181, 148] width 4 height 4
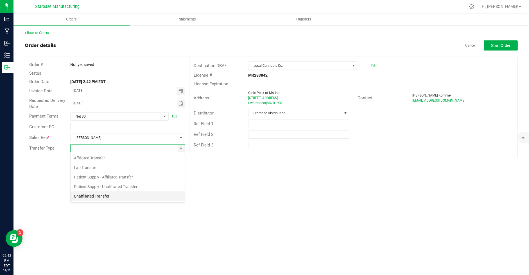
click at [149, 192] on li "Unaffiliated Transfer" at bounding box center [128, 197] width 114 height 10
type input "Unaffiliated Transfer"
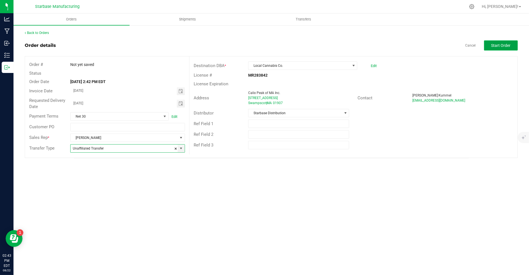
click at [505, 47] on span "Start Order" at bounding box center [500, 45] width 19 height 4
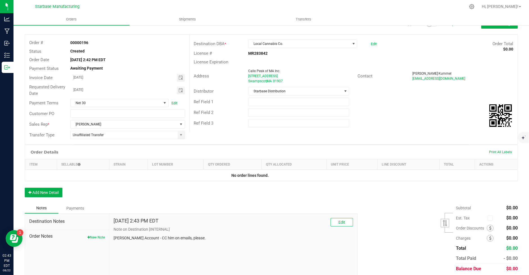
scroll to position [32, 0]
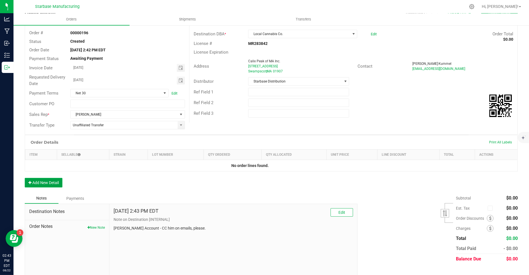
click at [57, 181] on button "Add New Detail" at bounding box center [44, 183] width 38 height 10
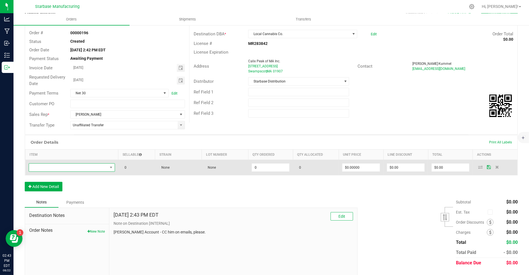
click at [67, 167] on span "NO DATA FOUND" at bounding box center [68, 168] width 79 height 8
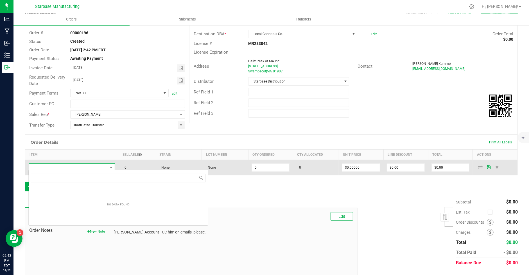
scroll to position [8, 86]
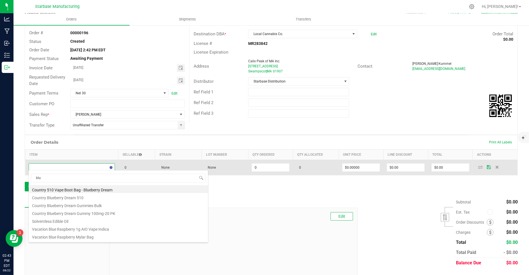
type input "blue"
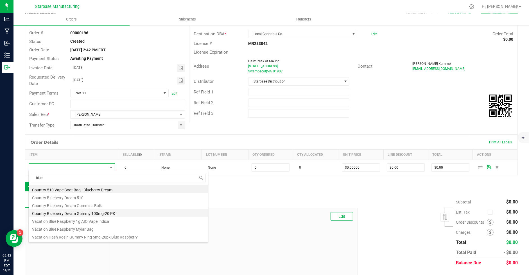
click at [66, 214] on li "Country Blueberry Dream Gummy 100mg-20 PK" at bounding box center [118, 213] width 179 height 8
type input "0 ea"
type input "$10.00000"
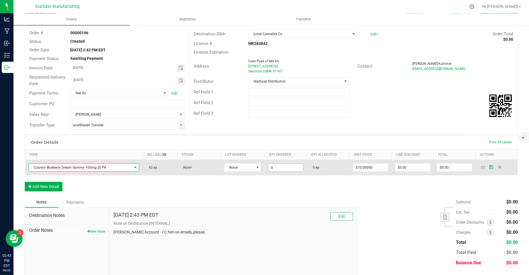
click at [279, 167] on input "0" at bounding box center [285, 168] width 35 height 8
type input "4"
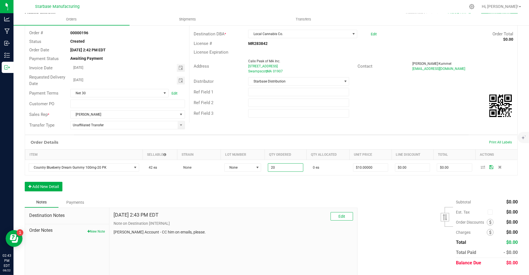
type input "20 ea"
type input "$200.00"
click at [276, 189] on div "Order Details Print All Labels Item Sellable Strain Lot Number Qty Ordered Qty …" at bounding box center [271, 166] width 493 height 62
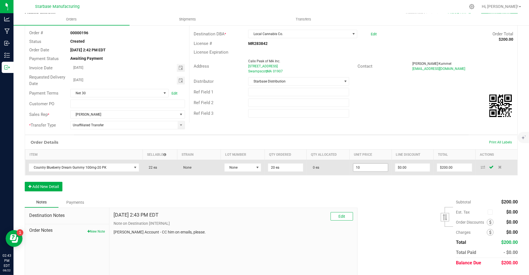
click at [360, 167] on input "10" at bounding box center [370, 168] width 35 height 8
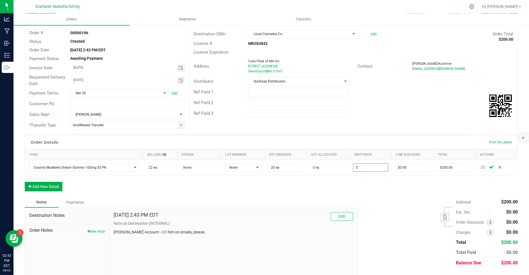
type input "$5.00000"
type input "$100.00"
click at [327, 189] on div "Order Details Print All Labels Item Sellable Strain Lot Number Qty Ordered Qty …" at bounding box center [271, 166] width 493 height 62
click at [54, 189] on button "Add New Detail" at bounding box center [44, 187] width 38 height 10
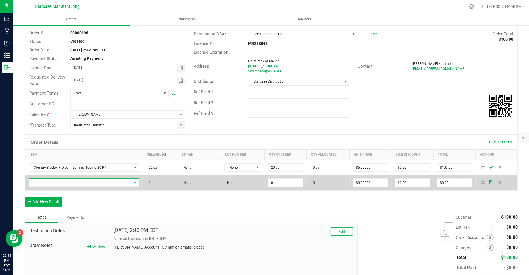
click at [66, 181] on span "NO DATA FOUND" at bounding box center [80, 183] width 103 height 8
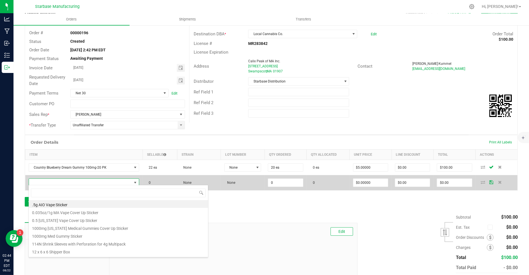
scroll to position [8, 109]
type input "water"
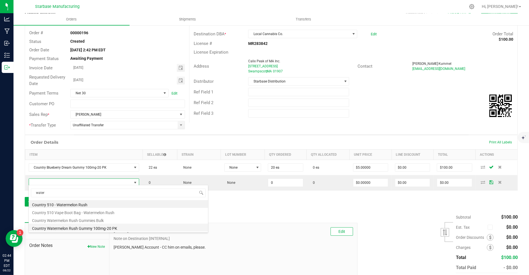
click at [73, 230] on li "Country Watermelon Rush Gummy 100mg-20 PK" at bounding box center [118, 228] width 179 height 8
type input "0 ea"
type input "$10.00000"
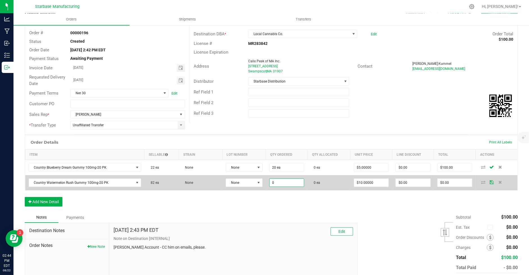
click at [281, 183] on input "0" at bounding box center [286, 183] width 35 height 8
type input "20 ea"
type input "10"
type input "$200.00"
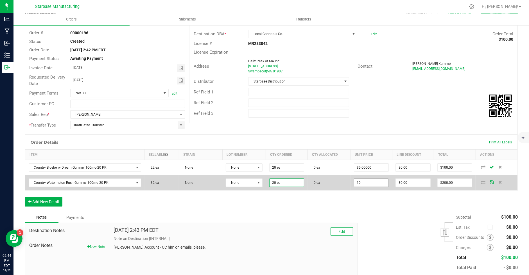
click at [360, 181] on input "10" at bounding box center [371, 183] width 35 height 8
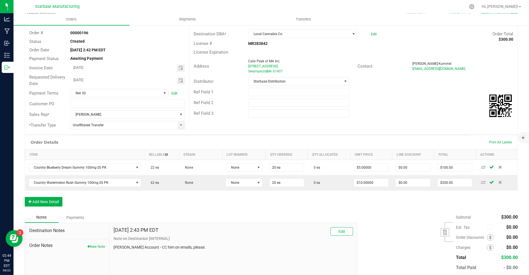
click at [339, 197] on div "Order Details Print All Labels Item Sellable Strain Lot Number Qty Ordered Qty …" at bounding box center [271, 173] width 493 height 77
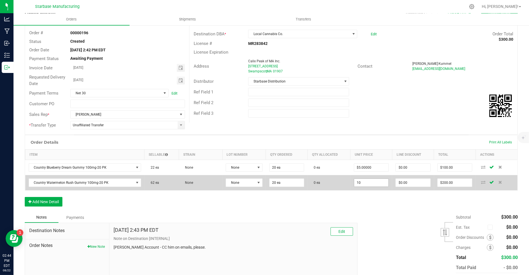
click at [362, 181] on input "10" at bounding box center [371, 183] width 35 height 8
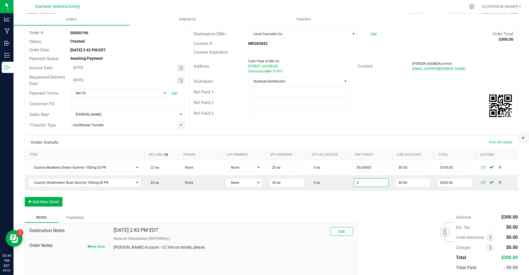
type input "$5.00000"
type input "$100.00"
click at [317, 212] on div "Notes Payments" at bounding box center [189, 217] width 328 height 11
click at [46, 207] on div "Order Details Print All Labels Item Sellable Strain Lot Number Qty Ordered Qty …" at bounding box center [271, 173] width 493 height 77
click at [44, 203] on button "Add New Detail" at bounding box center [44, 202] width 38 height 10
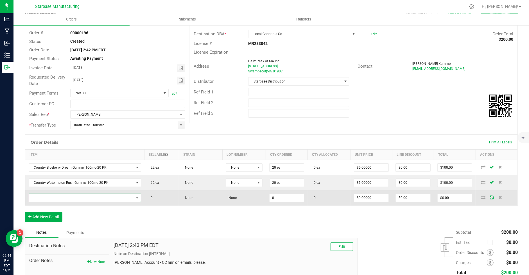
click at [51, 198] on span "NO DATA FOUND" at bounding box center [81, 198] width 105 height 8
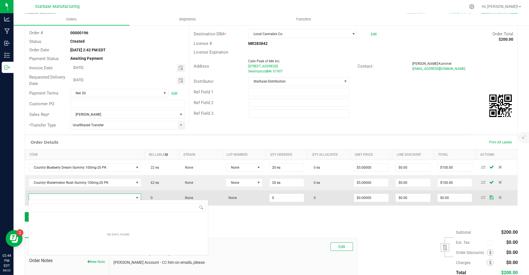
scroll to position [8, 110]
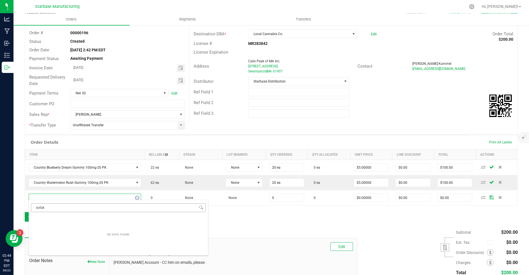
type input "sofa"
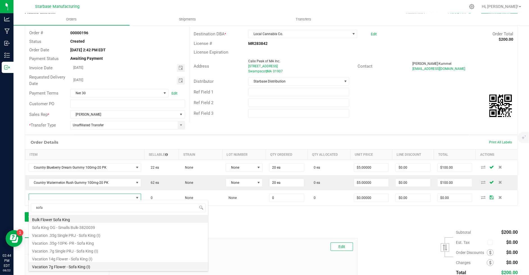
click at [64, 264] on li "Vacation 7g Flower - Sofa King (I)" at bounding box center [118, 266] width 179 height 8
type input "0 ea"
type input "$17.50000"
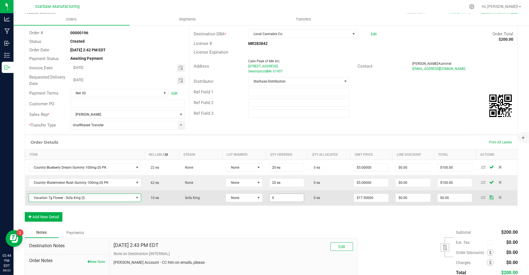
click at [270, 197] on input "0" at bounding box center [286, 198] width 35 height 8
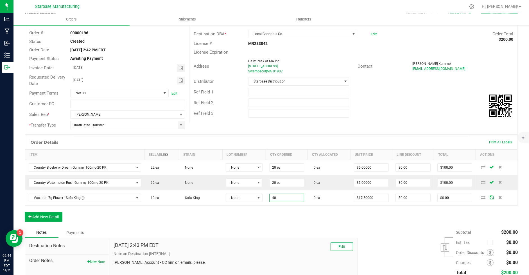
type input "40 ea"
type input "$700.00"
click at [289, 208] on div "Order Details Print All Labels Item Sellable Strain Lot Number Qty Ordered Qty …" at bounding box center [271, 181] width 493 height 92
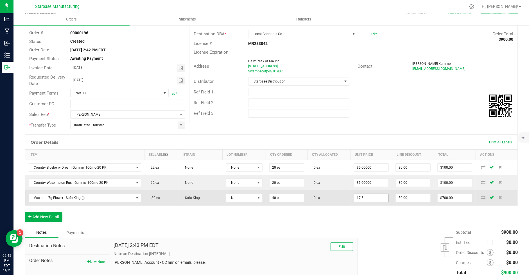
click at [360, 195] on input "17.5" at bounding box center [371, 198] width 35 height 8
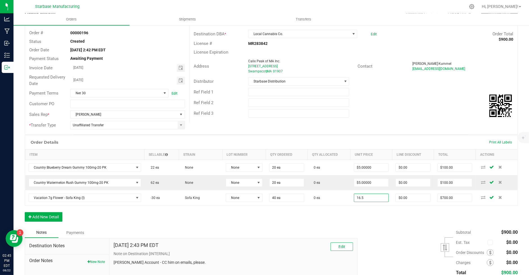
type input "$16.50000"
type input "$660.00"
click at [338, 219] on div "Order Details Print All Labels Item Sellable Strain Lot Number Qty Ordered Qty …" at bounding box center [271, 181] width 493 height 92
click at [53, 215] on button "Add New Detail" at bounding box center [44, 217] width 38 height 10
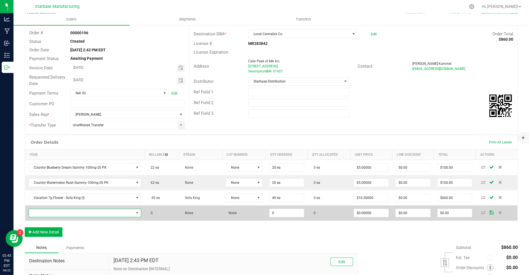
click at [68, 212] on span "NO DATA FOUND" at bounding box center [81, 213] width 105 height 8
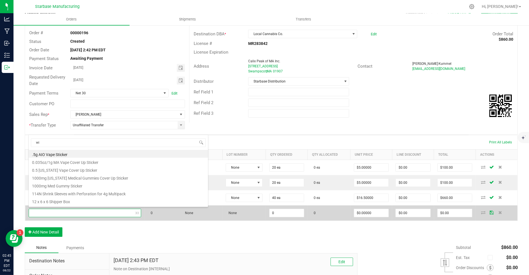
type input "win"
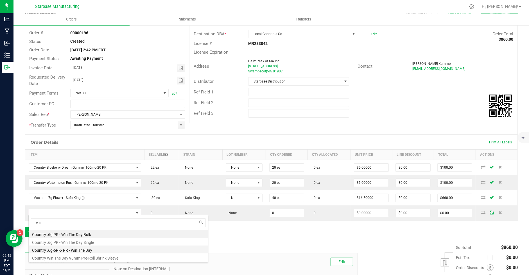
click at [73, 249] on li "Country .6g-6PK- PR - Win The Day" at bounding box center [118, 250] width 179 height 8
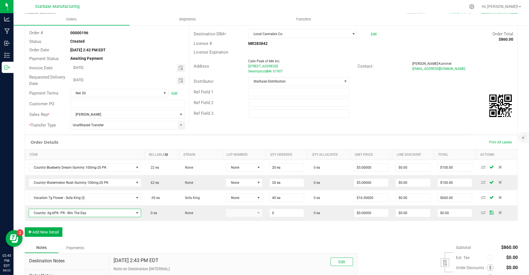
type input "0 ea"
type input "$12.50000"
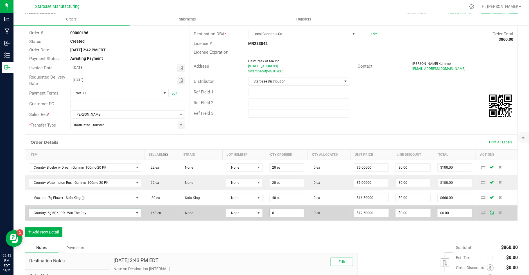
click at [281, 211] on input "0" at bounding box center [286, 213] width 35 height 8
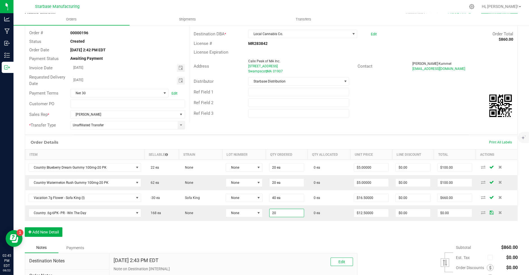
type input "20 ea"
type input "$250.00"
click at [240, 229] on div "Order Details Print All Labels Item Sellable Strain Lot Number Qty Ordered Qty …" at bounding box center [271, 189] width 493 height 108
click at [47, 230] on button "Add New Detail" at bounding box center [44, 233] width 38 height 10
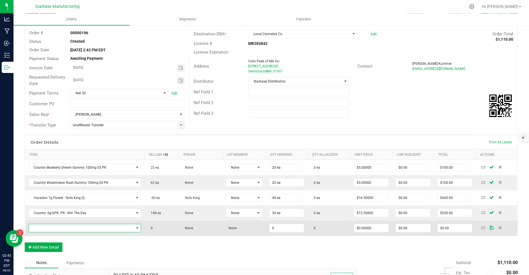
click at [59, 227] on span "NO DATA FOUND" at bounding box center [81, 228] width 105 height 8
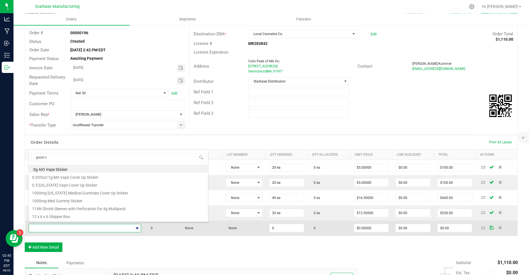
type input "good ne"
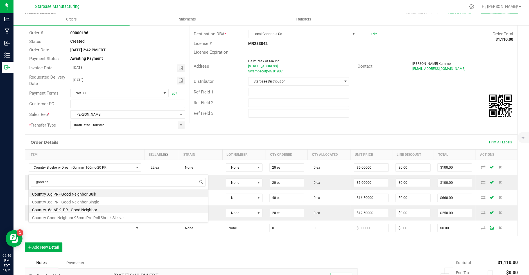
click at [69, 210] on li "Country .6g-6PK- PR - Good Neighbor" at bounding box center [118, 209] width 179 height 8
type input "0 ea"
type input "$12.50000"
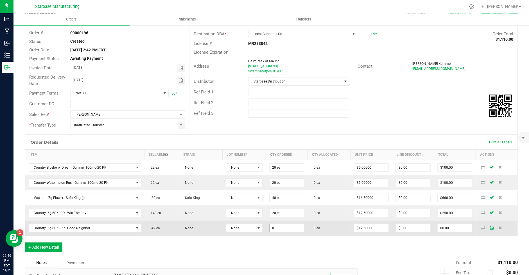
click at [271, 225] on input "0" at bounding box center [286, 228] width 35 height 8
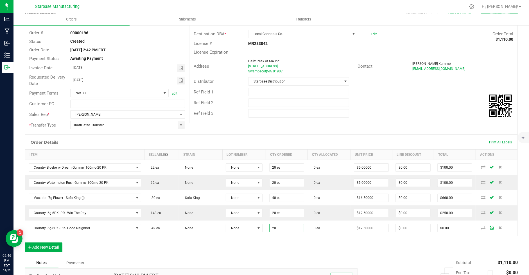
type input "20 ea"
type input "$250.00"
click at [241, 241] on div "Order Details Print All Labels Item Sellable Strain Lot Number Qty Ordered Qty …" at bounding box center [271, 196] width 493 height 123
click at [49, 247] on button "Add New Detail" at bounding box center [44, 248] width 38 height 10
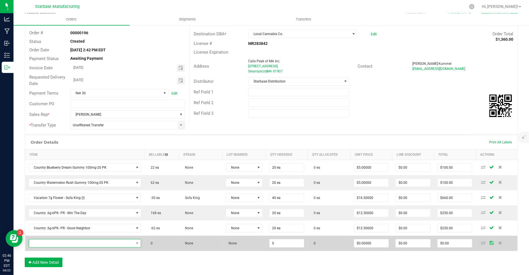
click at [81, 244] on span "NO DATA FOUND" at bounding box center [81, 244] width 105 height 8
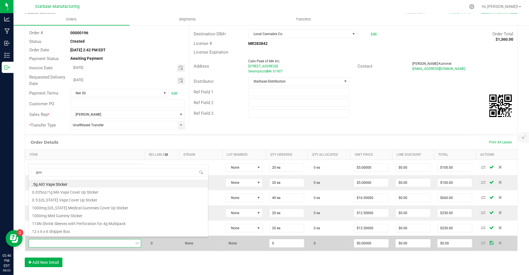
type input "good"
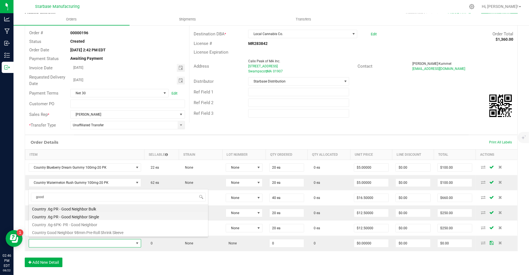
click at [95, 217] on li "Country .6g PR - Good Neighbor Single" at bounding box center [118, 216] width 179 height 8
type input "0 ea"
type input "$2.75000"
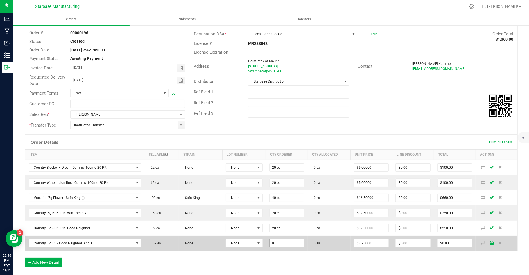
click at [276, 242] on input "0" at bounding box center [286, 244] width 35 height 8
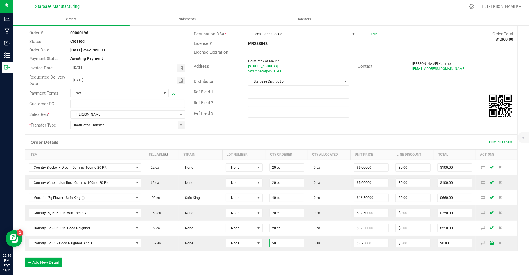
type input "50 ea"
type input "$137.50"
click at [265, 254] on div "Order Details Print All Labels Item Sellable Strain Lot Number Qty Ordered Qty …" at bounding box center [271, 204] width 493 height 138
click at [47, 258] on button "Add New Detail" at bounding box center [44, 263] width 38 height 10
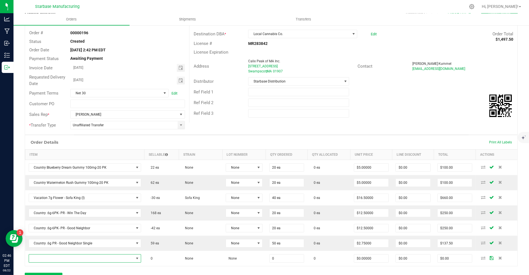
click at [47, 258] on span "NO DATA FOUND" at bounding box center [81, 259] width 105 height 8
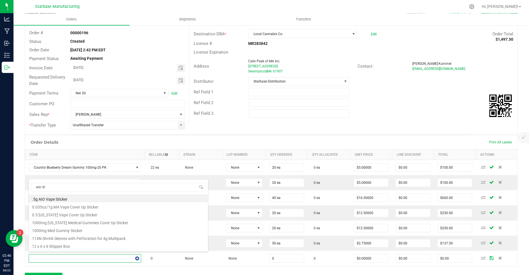
type input "win the"
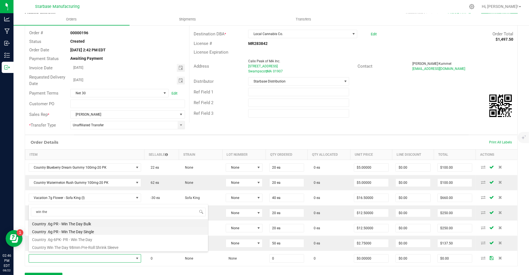
click at [81, 231] on li "Country .6g PR - Win The Day Single" at bounding box center [118, 231] width 179 height 8
type input "0 ea"
type input "$2.75000"
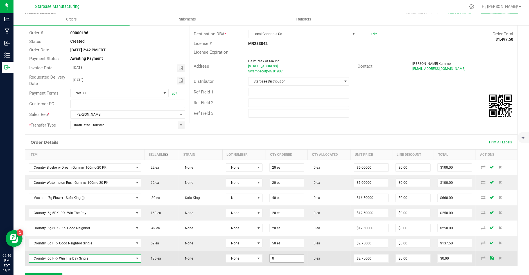
click at [282, 256] on input "0" at bounding box center [286, 259] width 35 height 8
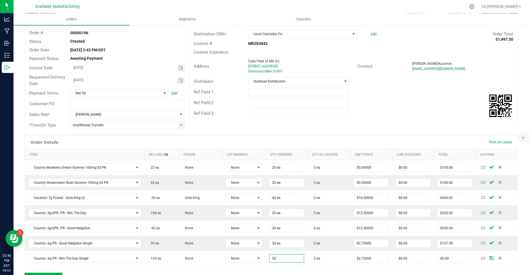
type input "50 ea"
type input "$137.50"
click at [390, 101] on div "Ref Field 2" at bounding box center [353, 102] width 328 height 11
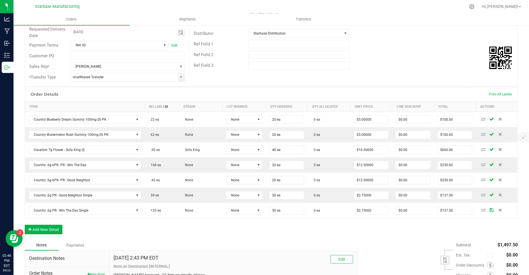
scroll to position [133, 0]
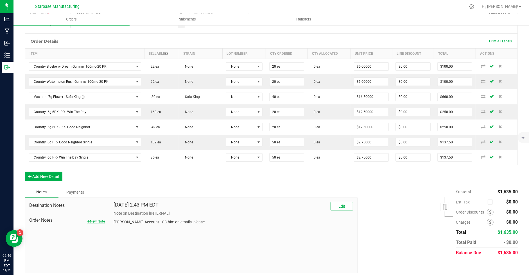
click at [88, 220] on icon "button" at bounding box center [88, 221] width 3 height 3
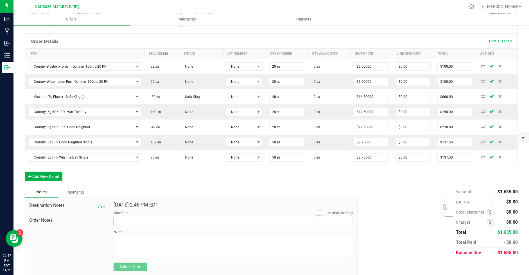
click at [139, 218] on input "Note Title" at bounding box center [233, 221] width 240 height 8
type input "Draft;."
click at [138, 239] on textarea "* Note" at bounding box center [233, 247] width 240 height 22
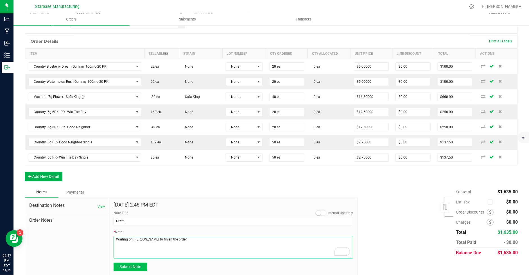
type textarea "Waiting on [PERSON_NAME] to finish the order."
click at [122, 265] on span "Submit Note" at bounding box center [130, 267] width 22 height 4
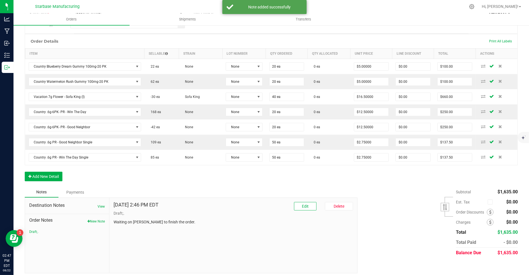
scroll to position [0, 0]
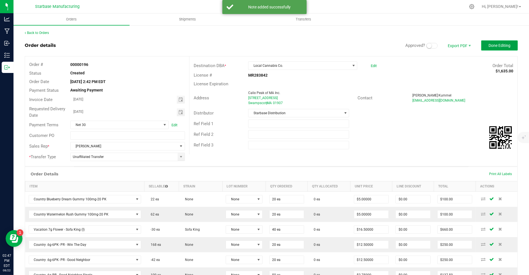
click at [495, 45] on span "Done Editing" at bounding box center [499, 45] width 22 height 4
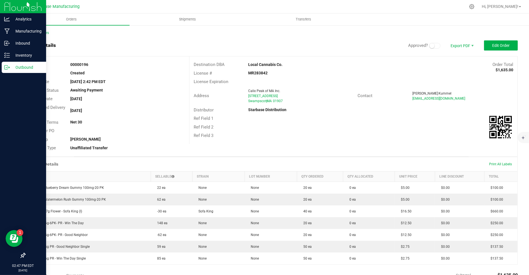
click at [5, 69] on icon at bounding box center [5, 67] width 3 height 4
